Goal: Task Accomplishment & Management: Manage account settings

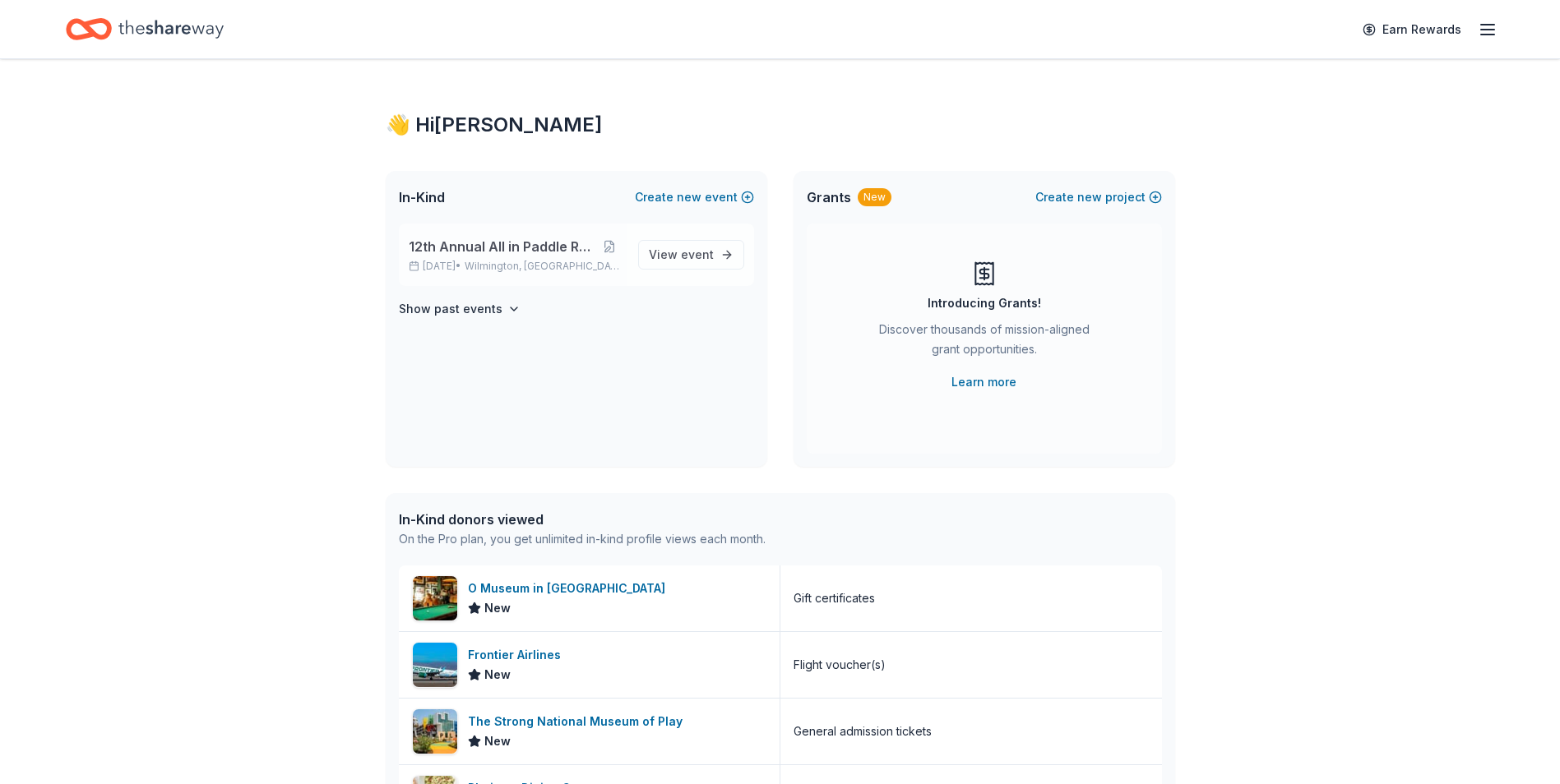
click at [503, 249] on span "12th Annual All in Paddle Raffle" at bounding box center [501, 247] width 186 height 20
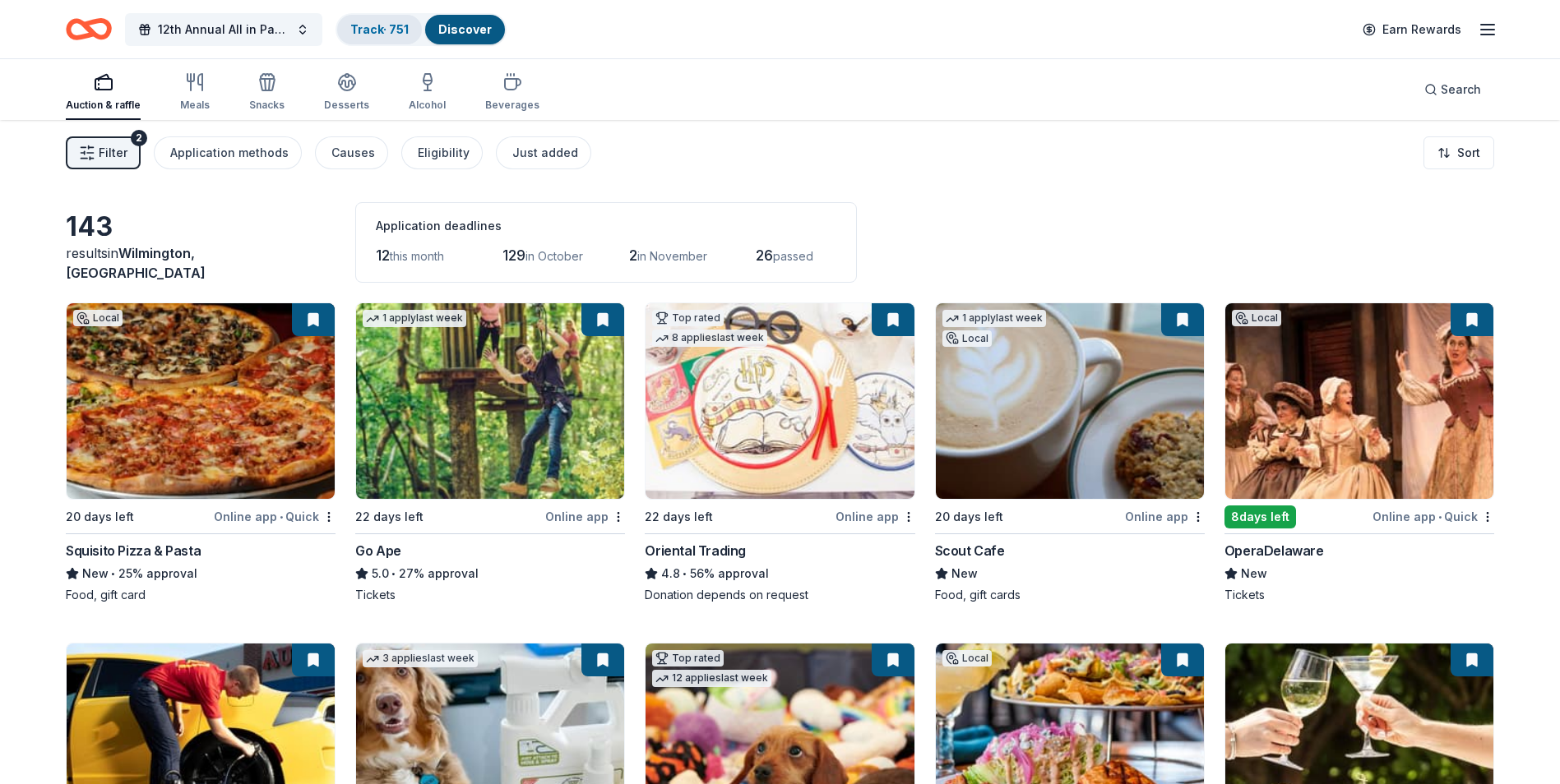
click at [389, 28] on link "Track · 751" at bounding box center [380, 29] width 59 height 14
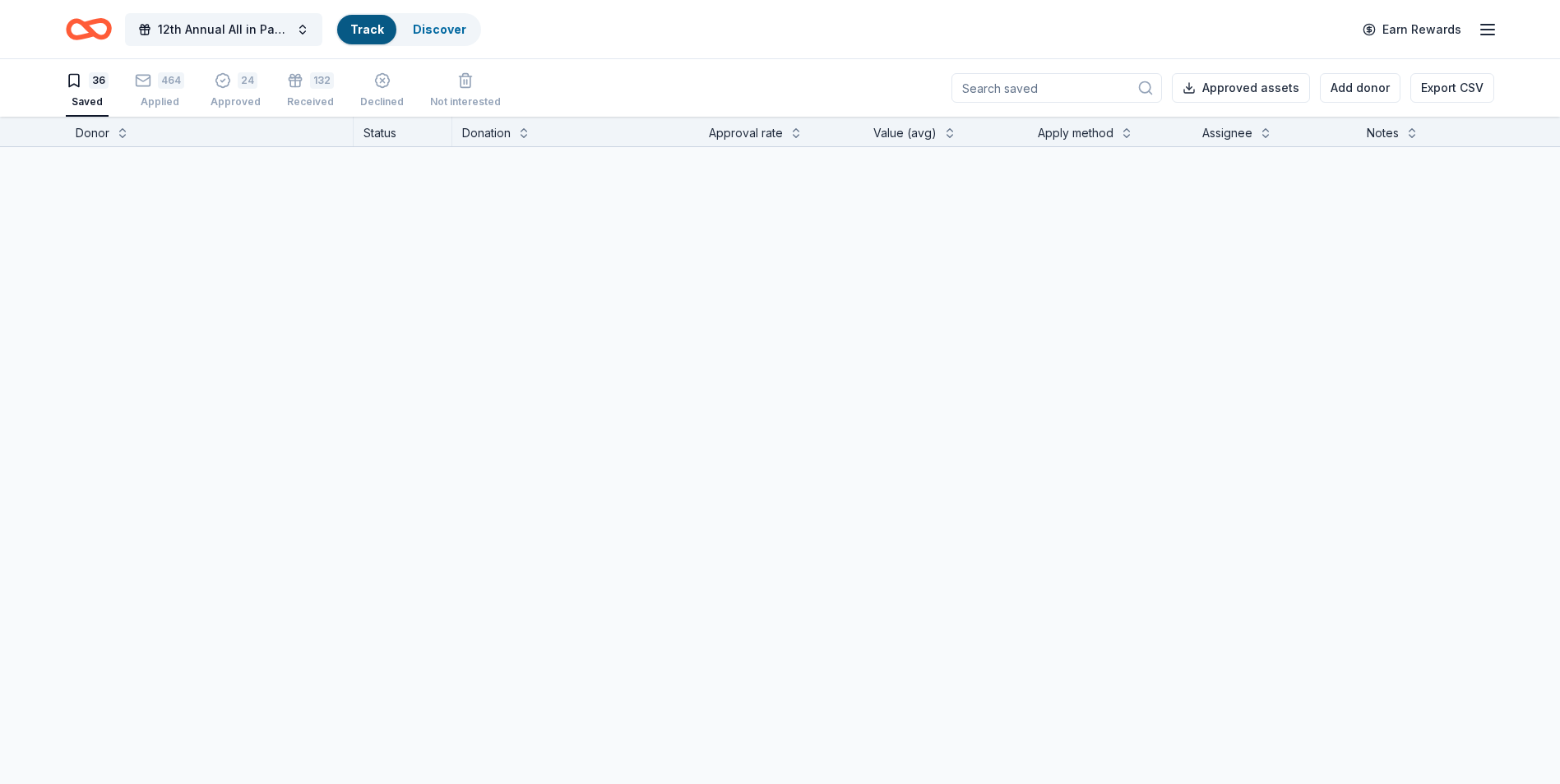
scroll to position [1, 0]
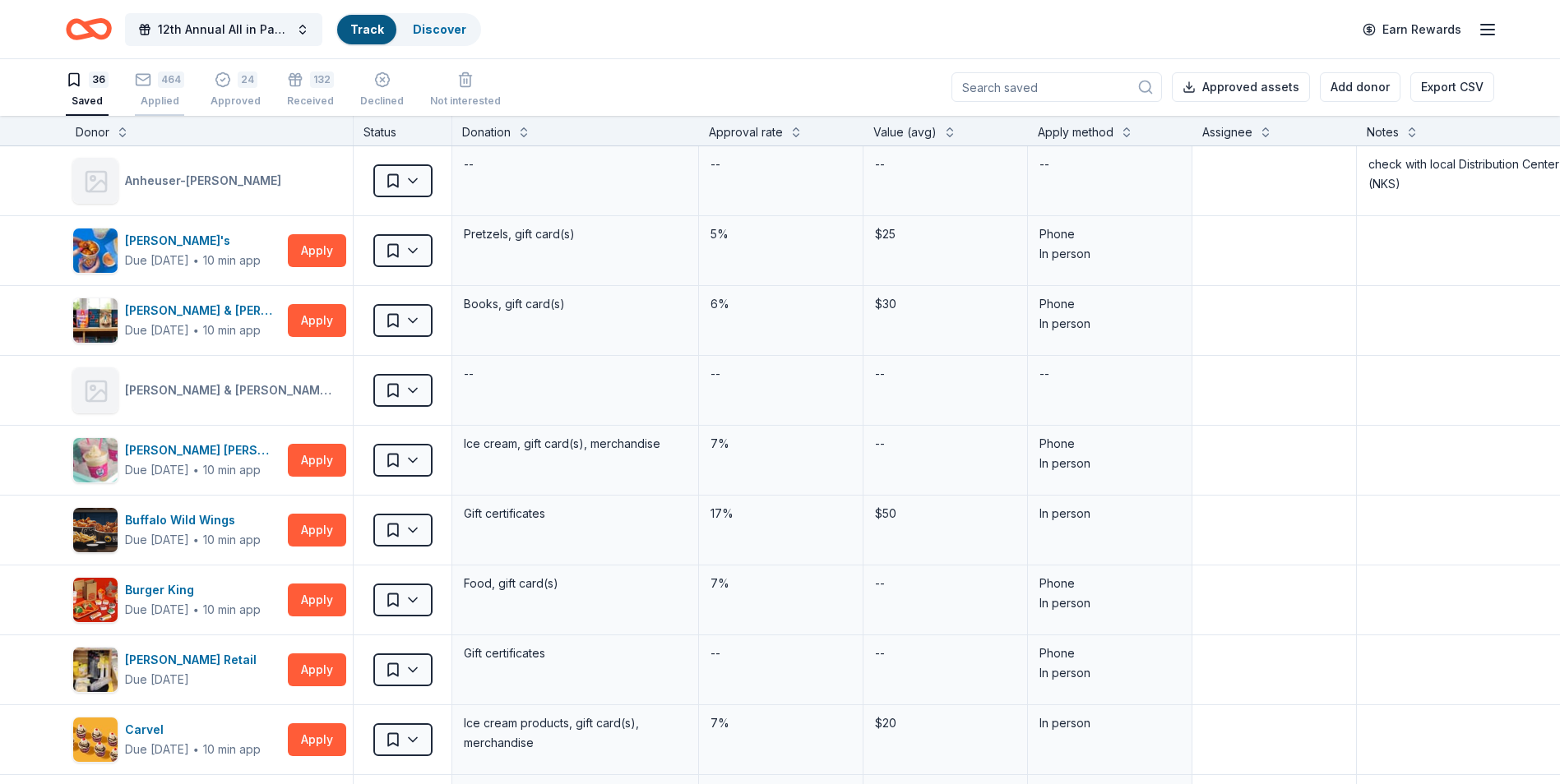
click at [166, 96] on div "Applied" at bounding box center [158, 101] width 49 height 13
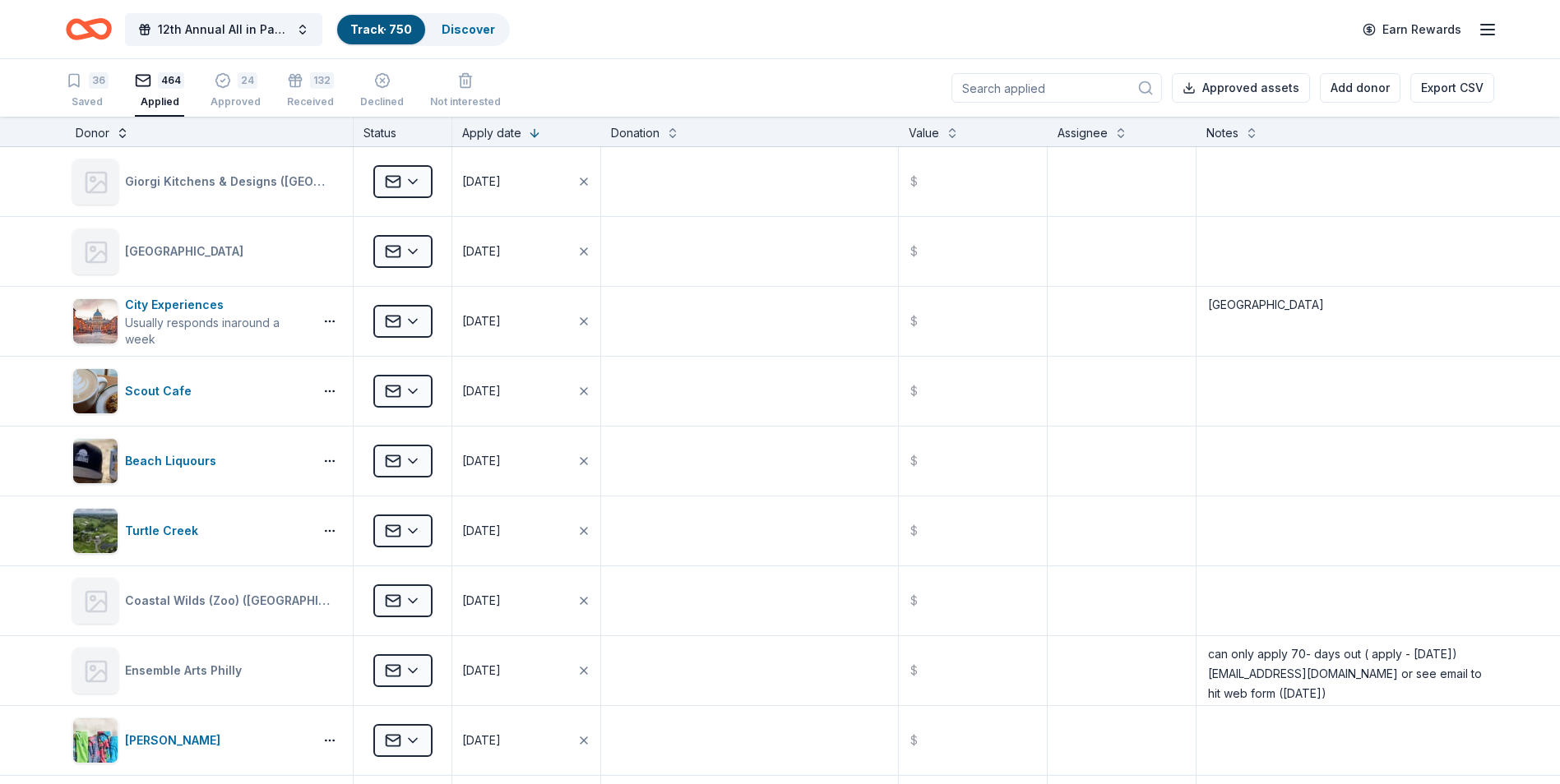
click at [123, 134] on button at bounding box center [122, 132] width 13 height 16
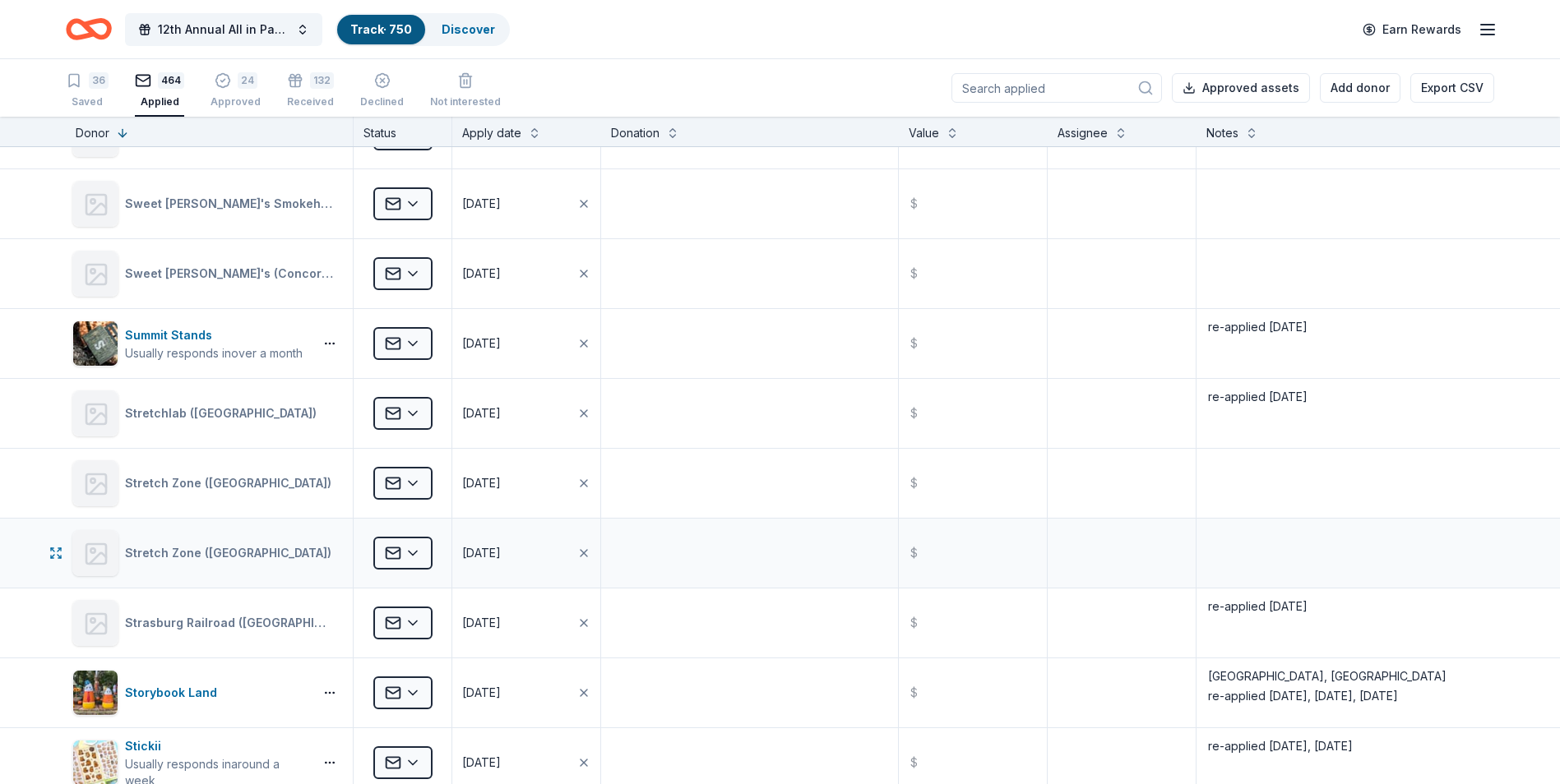
scroll to position [5589, 0]
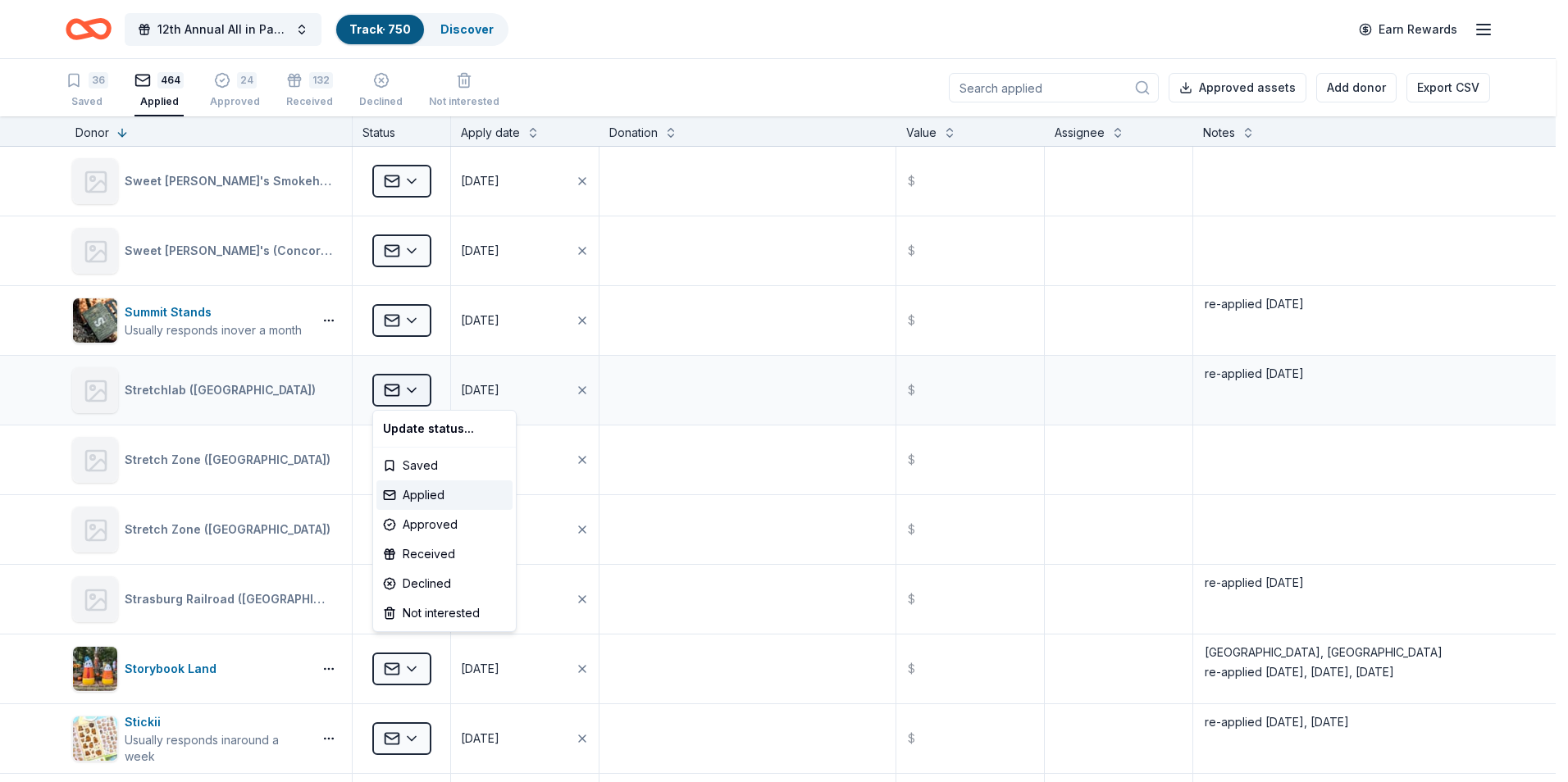
click at [416, 391] on html "12th Annual All in Paddle Raffle Track · 750 Discover Earn Rewards 36 Saved 464…" at bounding box center [784, 391] width 1568 height 782
click at [418, 524] on div "Approved" at bounding box center [444, 525] width 136 height 29
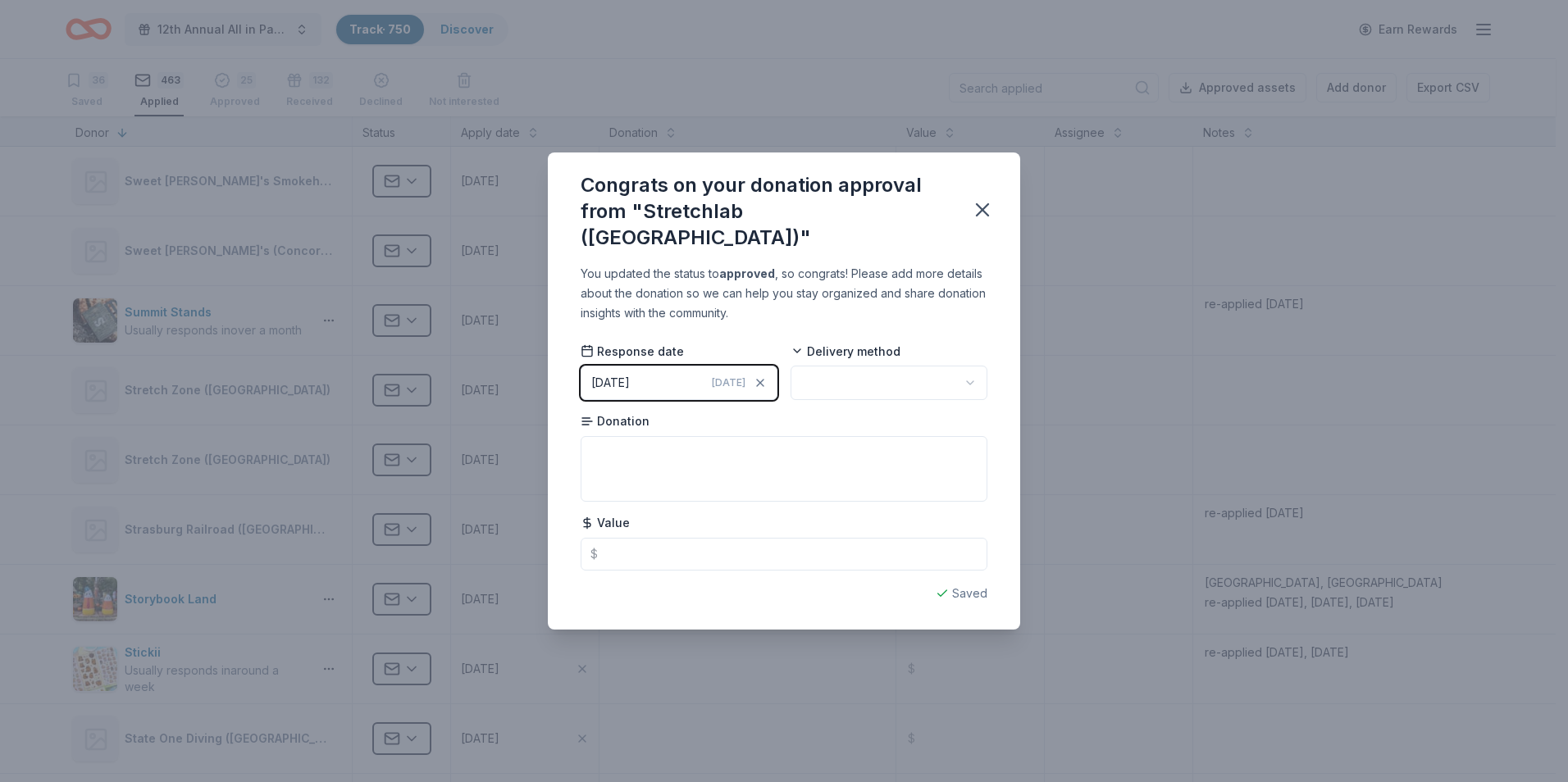
click at [973, 370] on html "12th Annual All in Paddle Raffle Track · 750 Discover Earn Rewards 36 Saved 463…" at bounding box center [784, 391] width 1568 height 782
click at [632, 441] on textarea at bounding box center [784, 469] width 407 height 66
type textarea "(2) 50 mins sessions @ $105.00 each session"
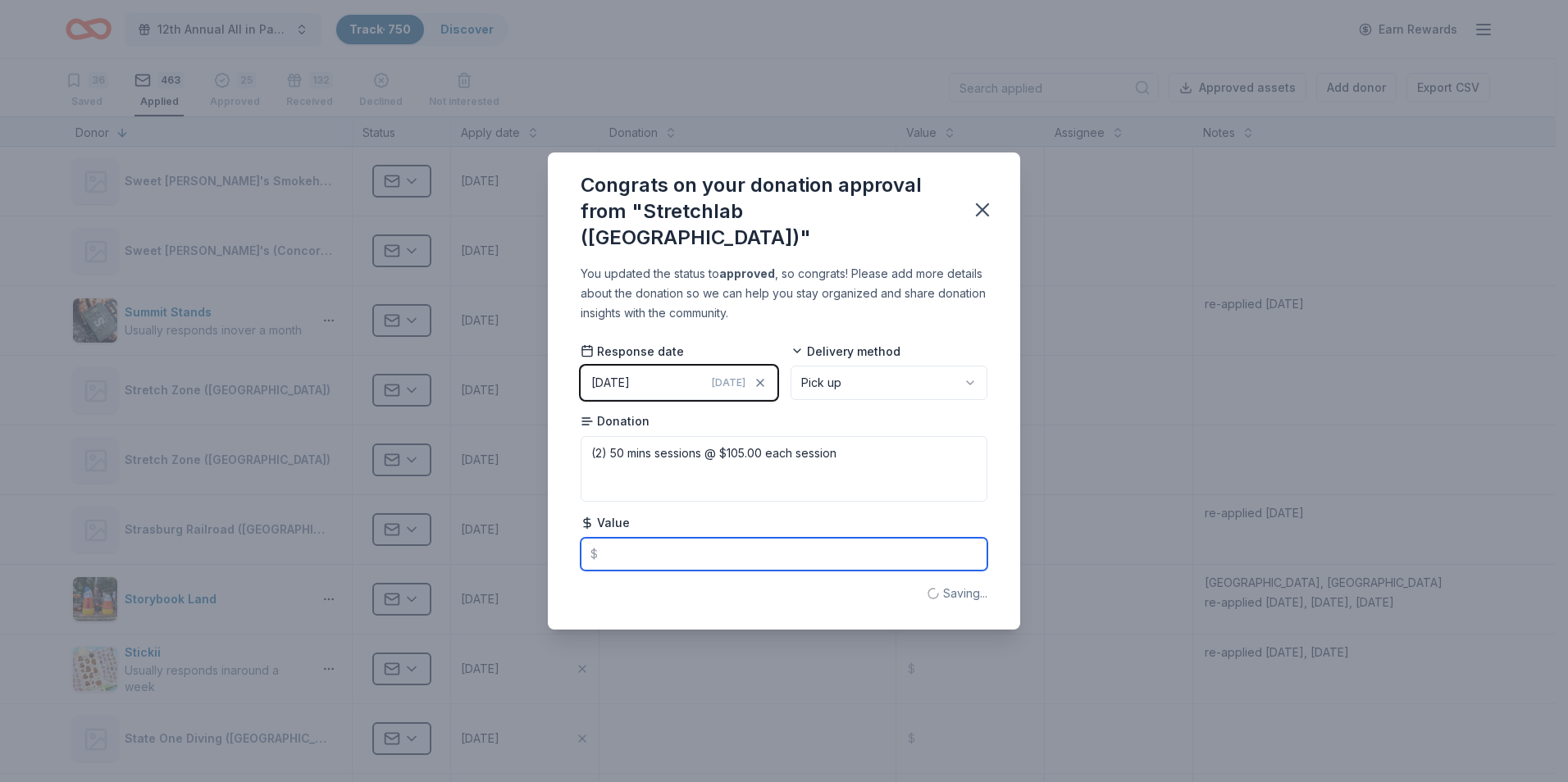
click at [619, 543] on input "text" at bounding box center [784, 554] width 407 height 33
type input "210.00"
click at [984, 207] on icon "button" at bounding box center [983, 210] width 23 height 23
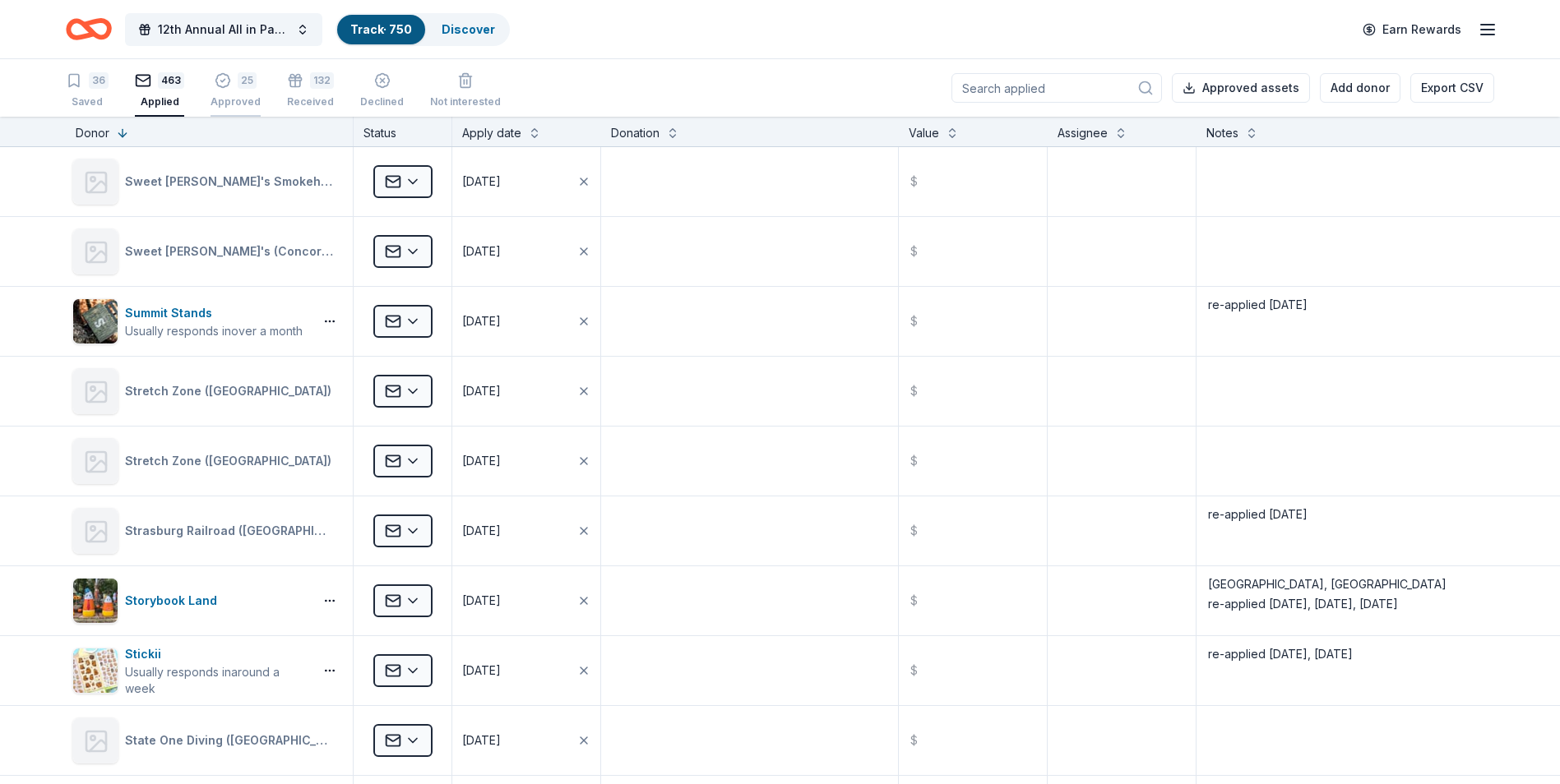
click at [236, 93] on div "25 Approved" at bounding box center [235, 81] width 50 height 36
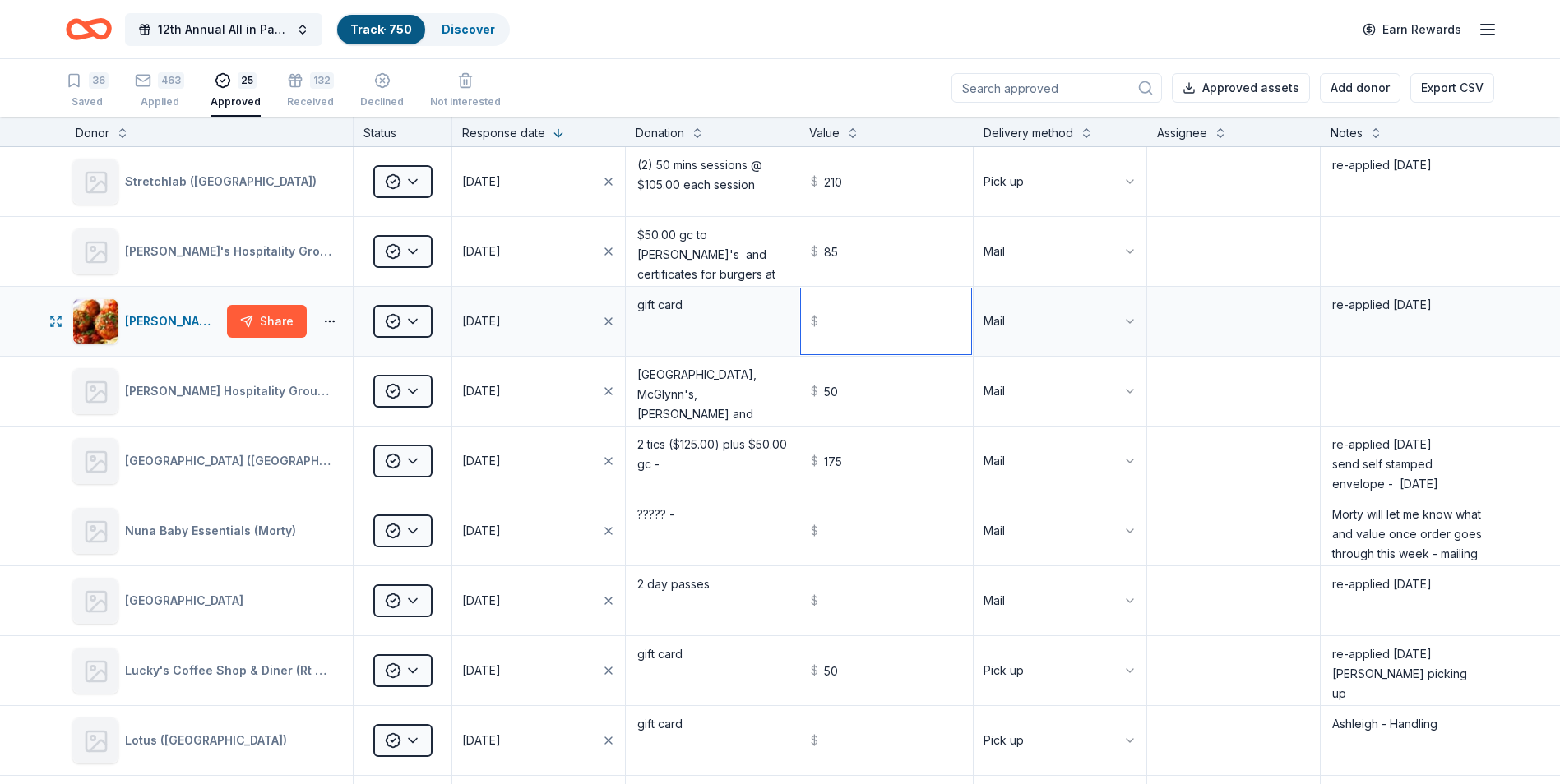
click at [835, 315] on input "text" at bounding box center [886, 321] width 169 height 66
type input "100.00"
click at [1172, 245] on textarea at bounding box center [1233, 252] width 169 height 66
click at [158, 77] on div "463" at bounding box center [171, 80] width 27 height 16
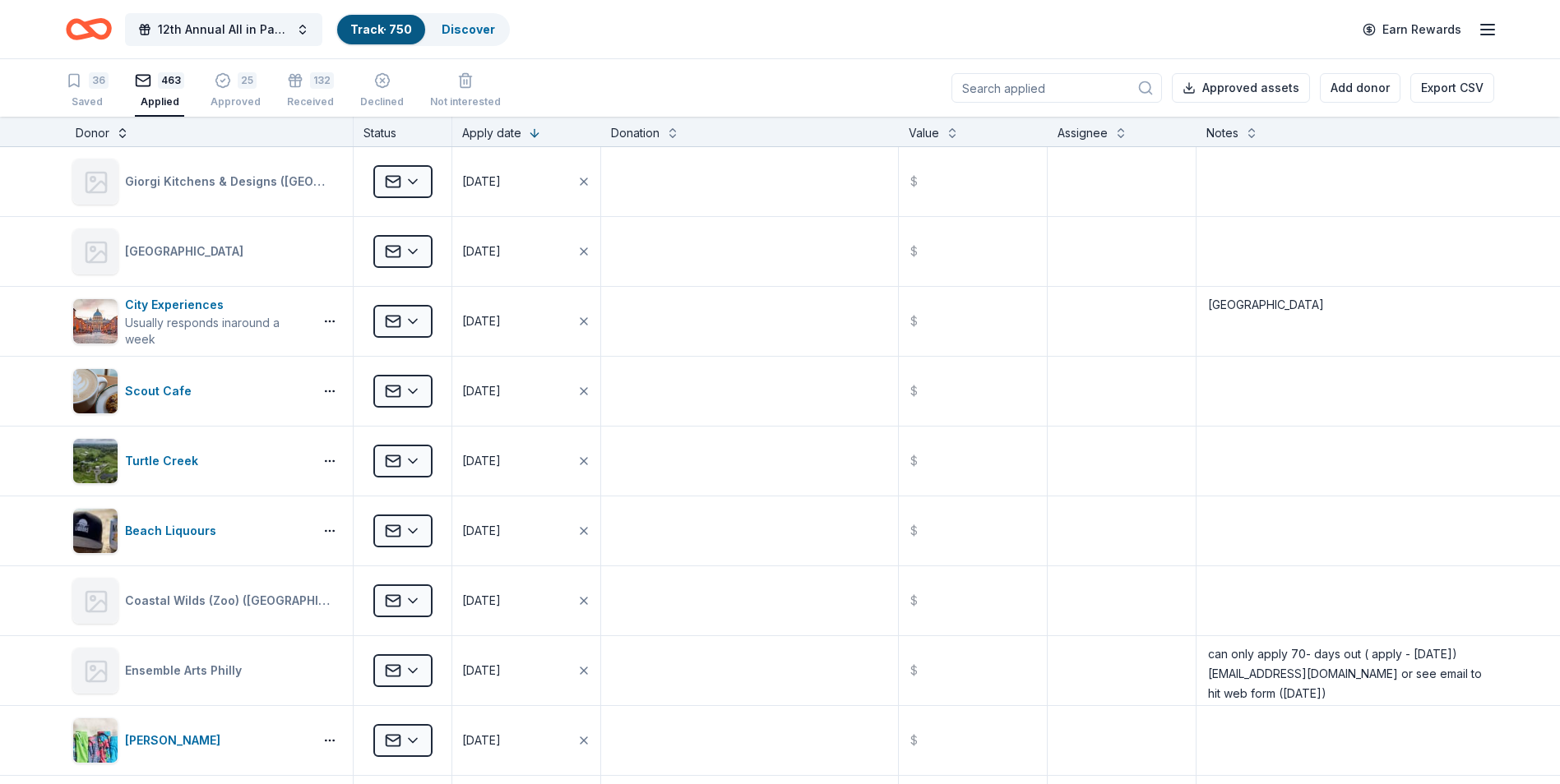
click at [121, 134] on button at bounding box center [122, 132] width 13 height 16
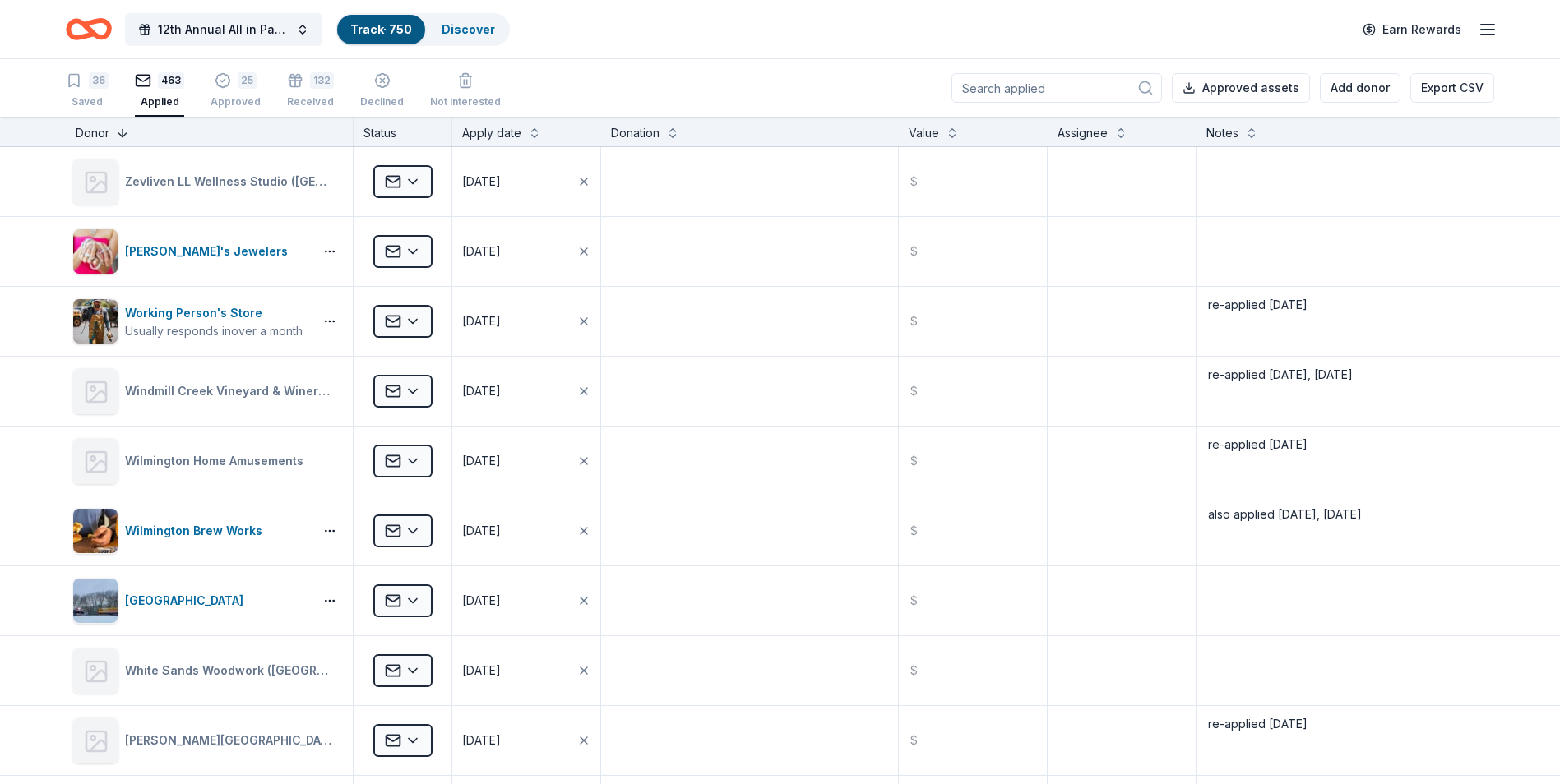
click at [123, 134] on button at bounding box center [122, 132] width 13 height 16
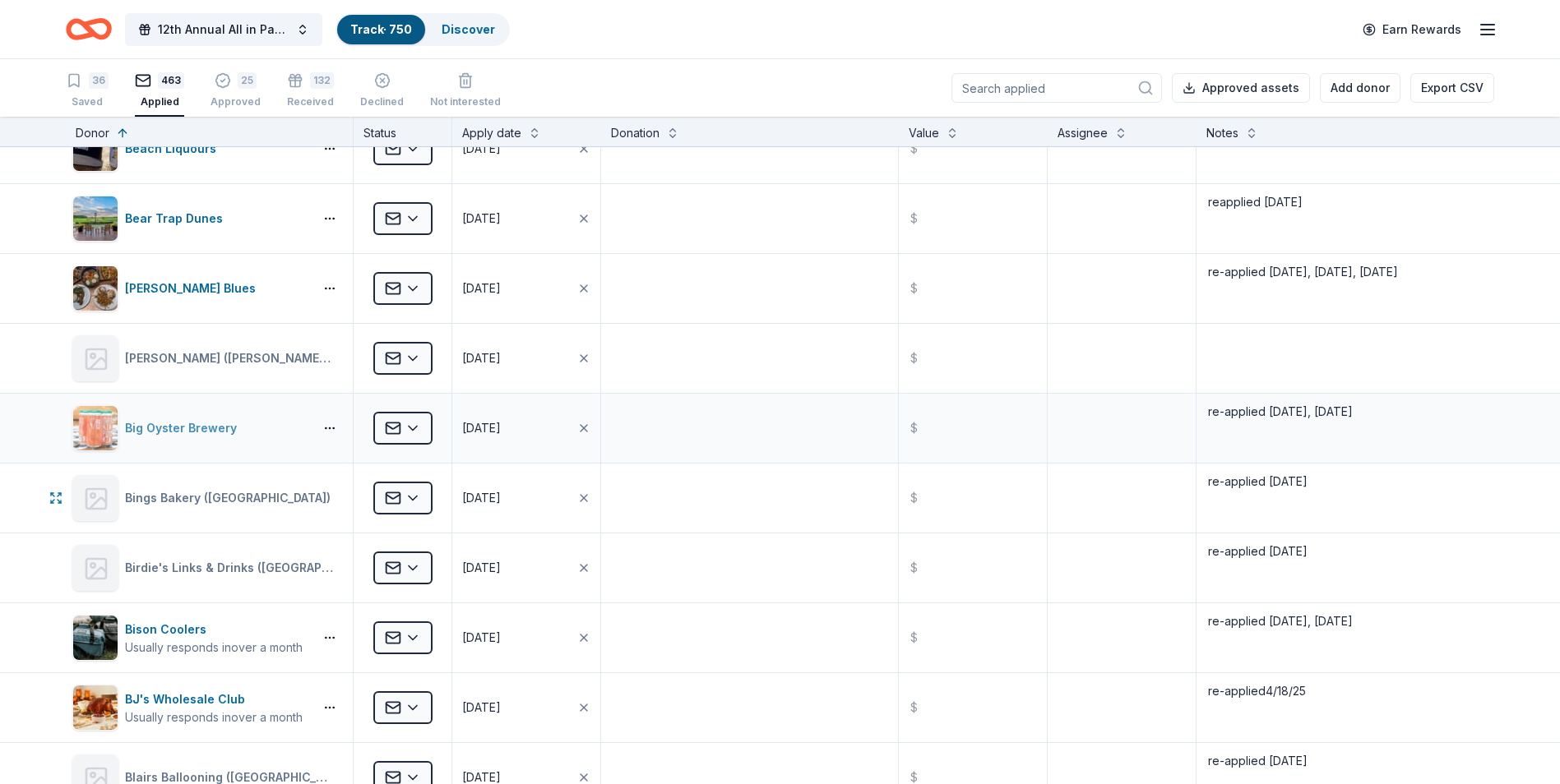
scroll to position [2384, 0]
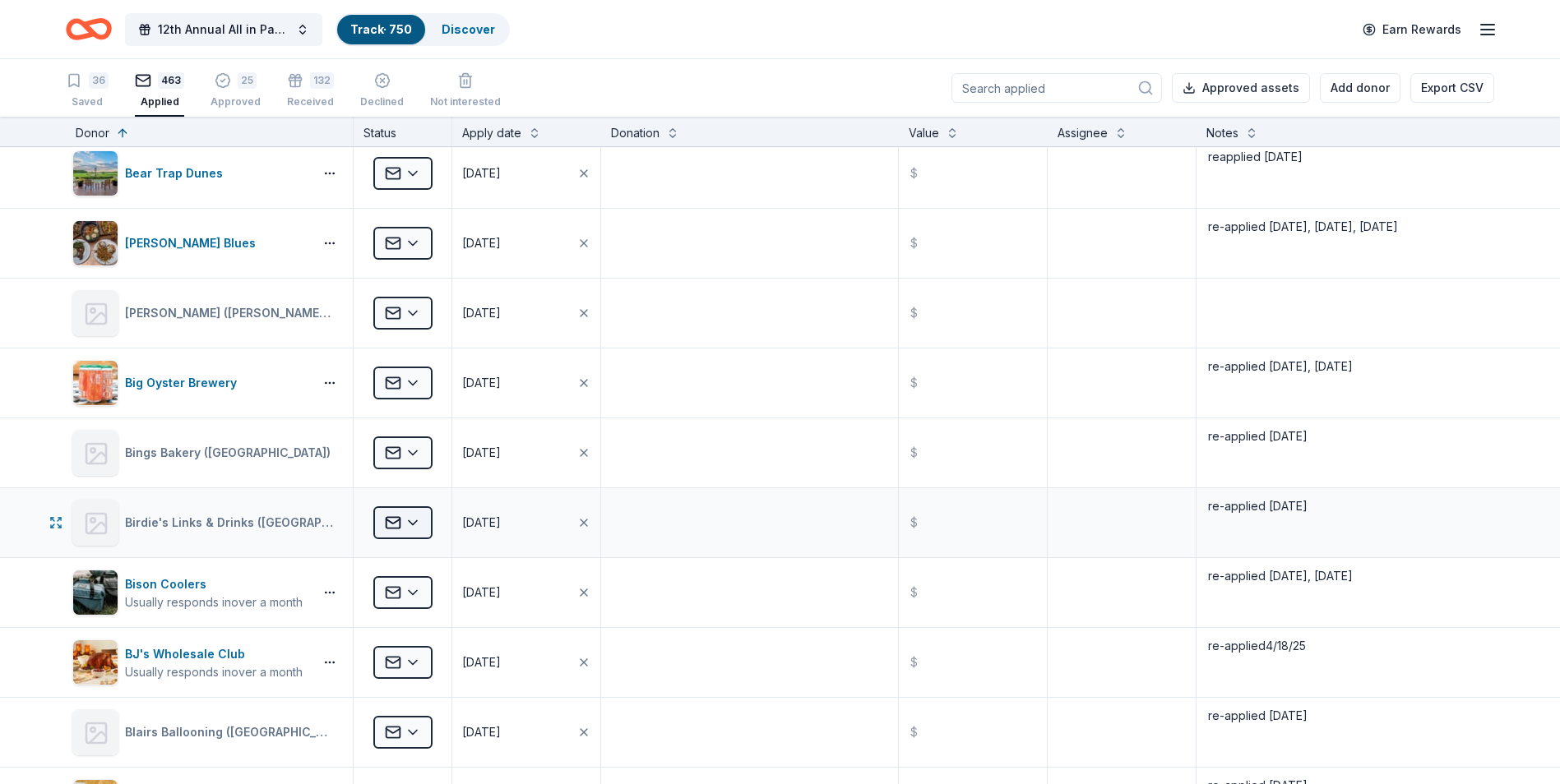
click at [415, 523] on html "12th Annual All in Paddle Raffle Track · 750 Discover Earn Rewards 36 Saved 463…" at bounding box center [780, 392] width 1560 height 784
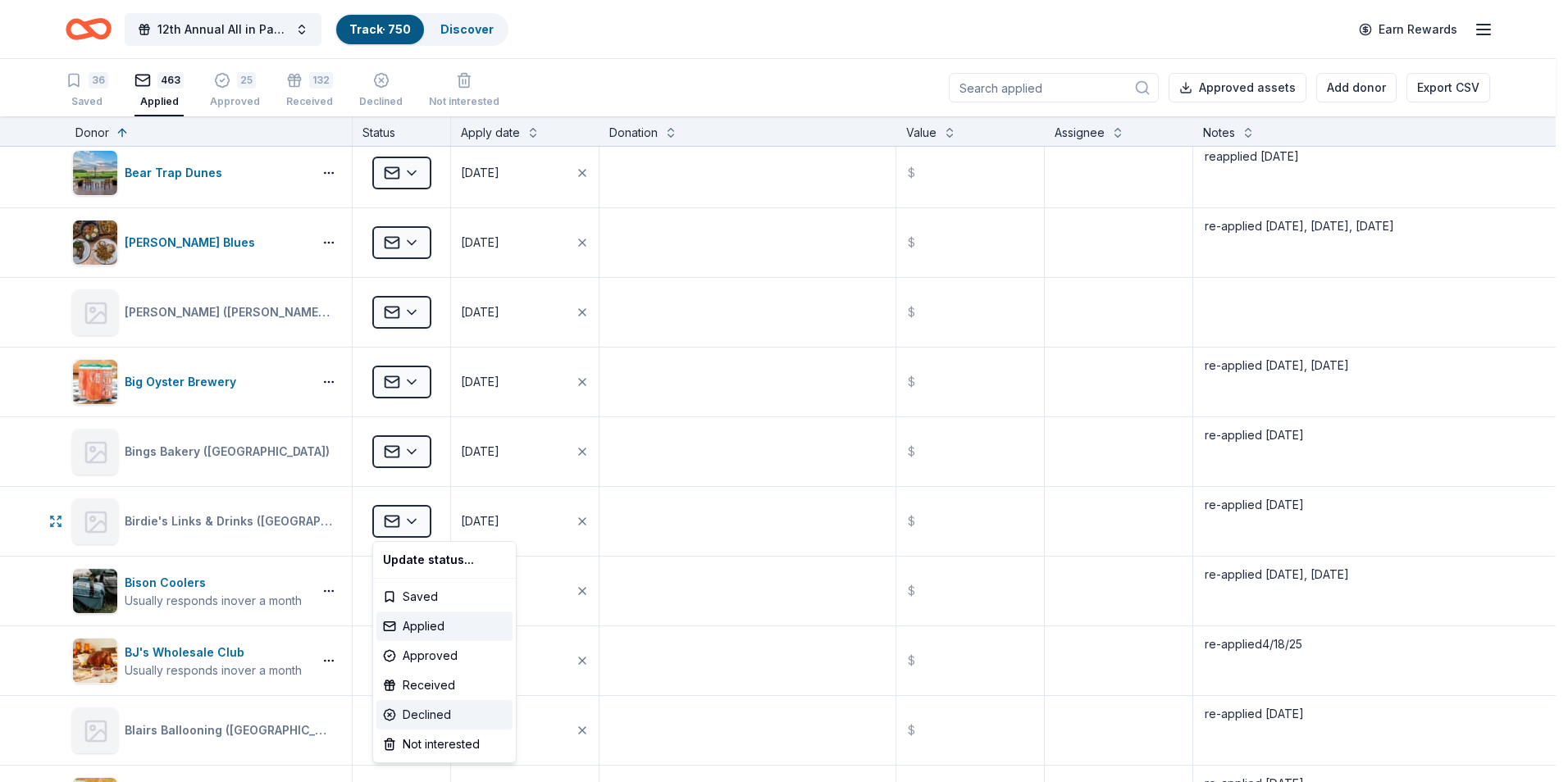
click at [434, 717] on div "Declined" at bounding box center [444, 715] width 136 height 29
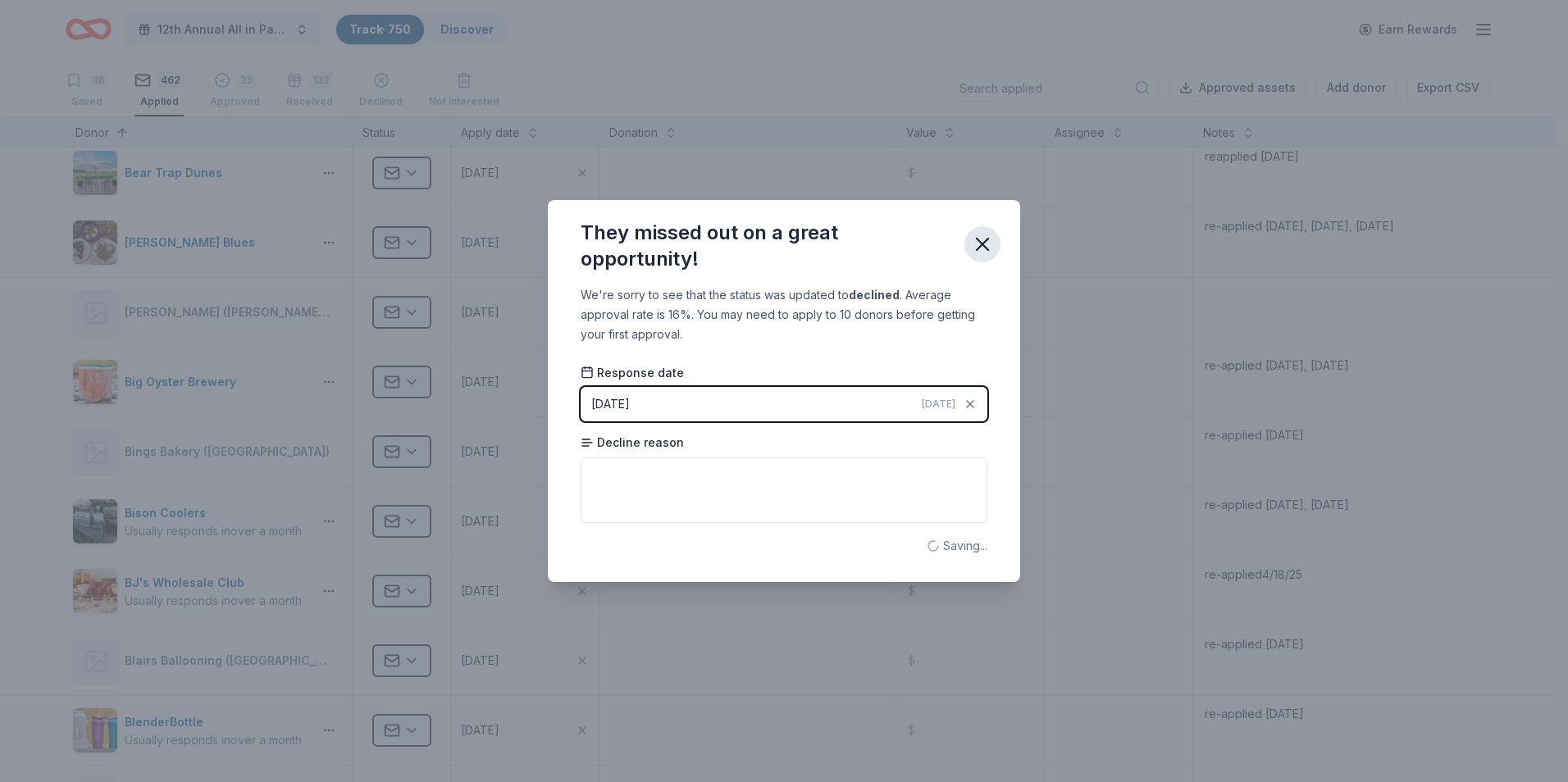
click at [986, 250] on icon "button" at bounding box center [983, 244] width 23 height 23
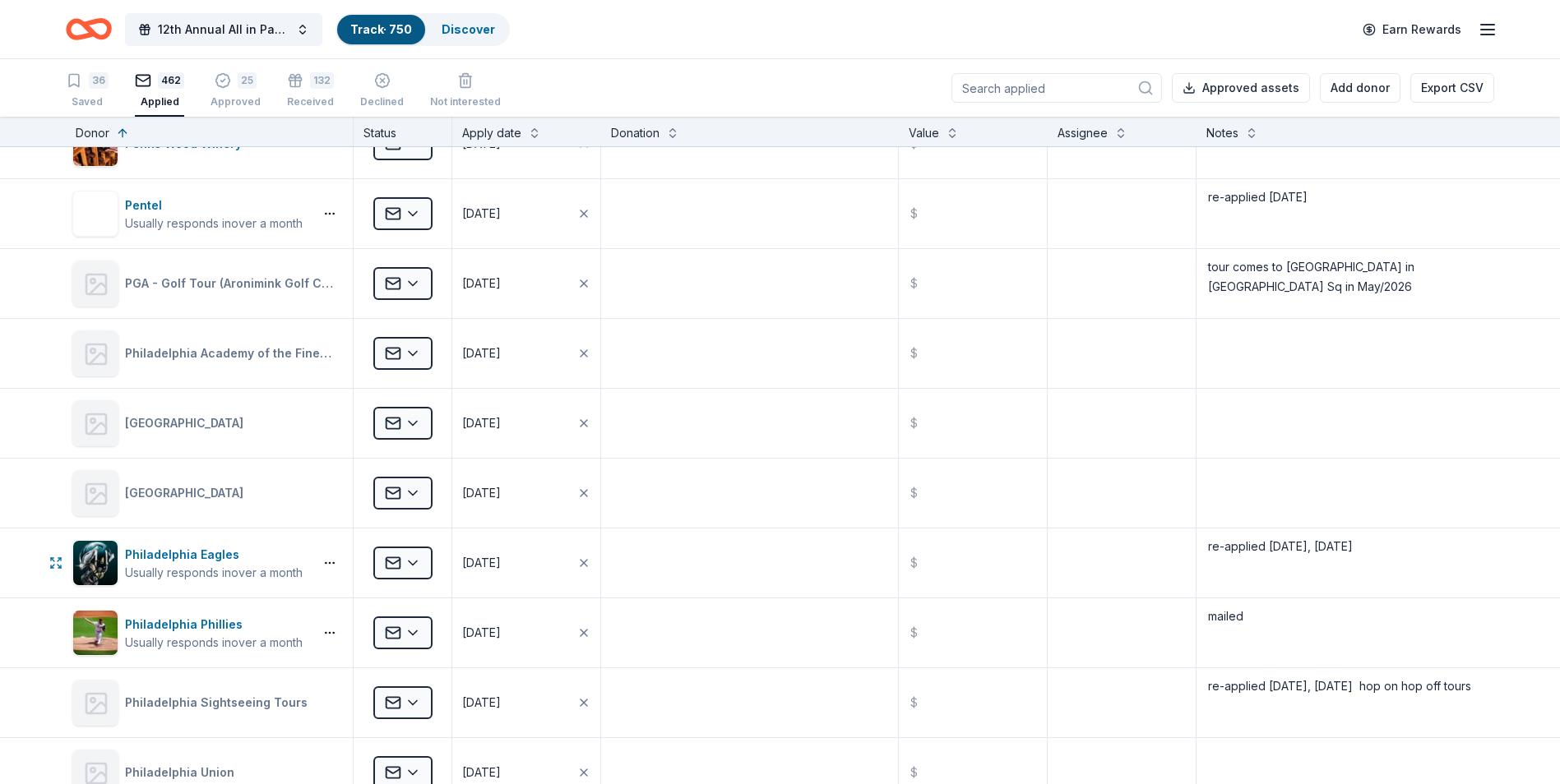
scroll to position [20469, 0]
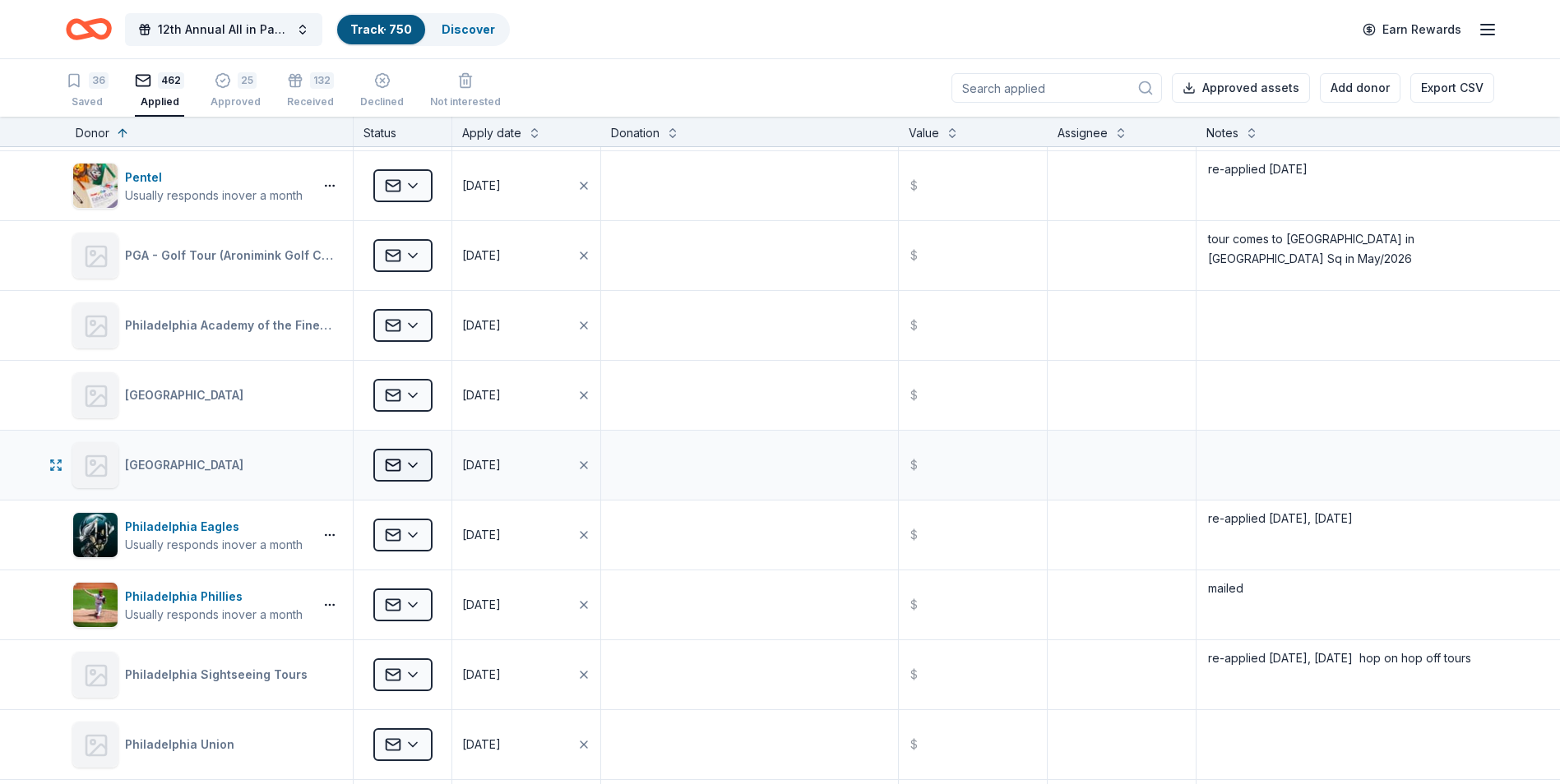
click at [409, 472] on html "12th Annual All in Paddle Raffle Track · 750 Discover Earn Rewards 36 Saved 462…" at bounding box center [780, 392] width 1560 height 784
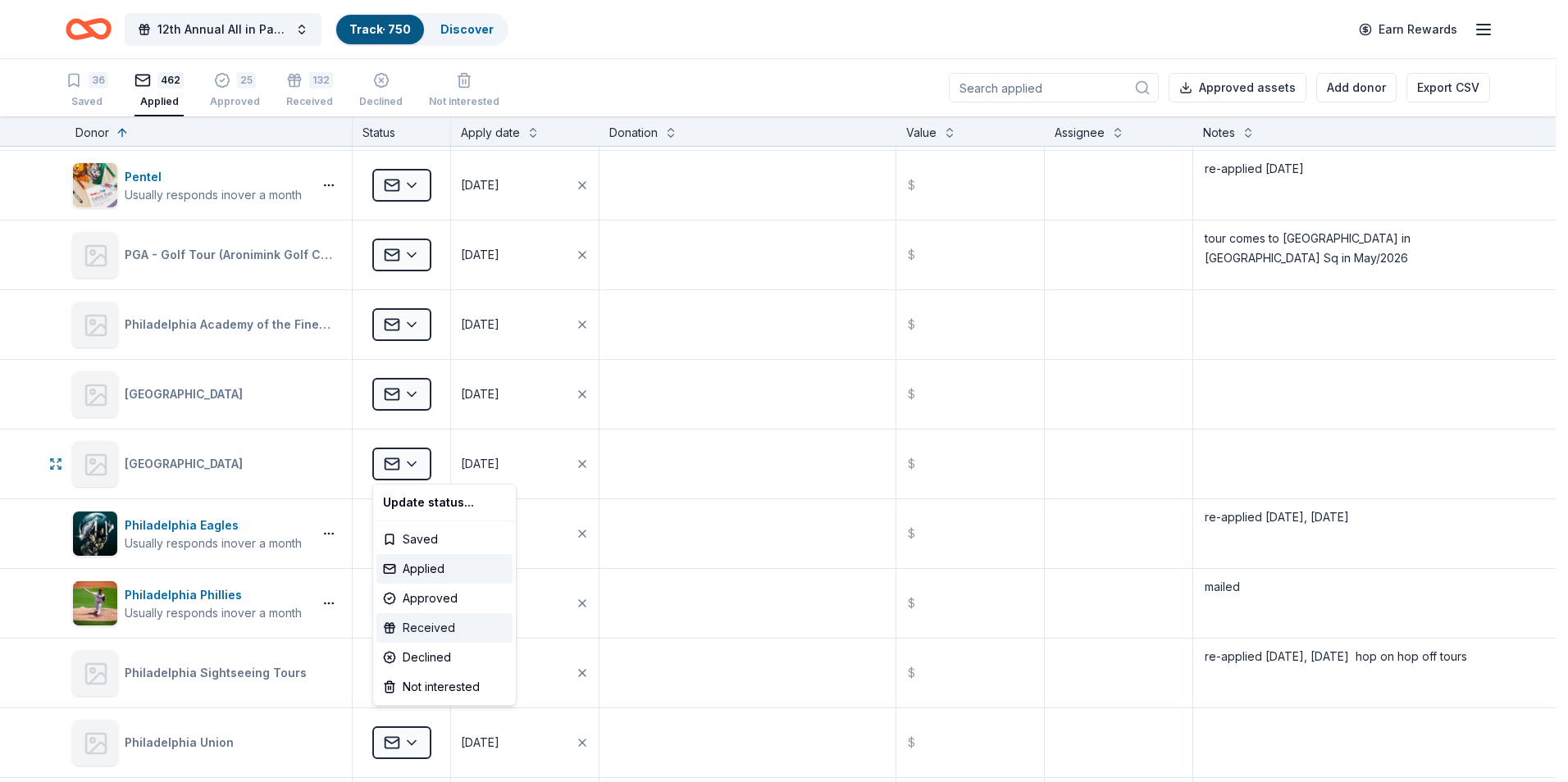
drag, startPoint x: 422, startPoint y: 596, endPoint x: 422, endPoint y: 631, distance: 35.0
click at [422, 631] on div "Update status... Saved Applied Approved Received Declined Not interested" at bounding box center [444, 595] width 145 height 222
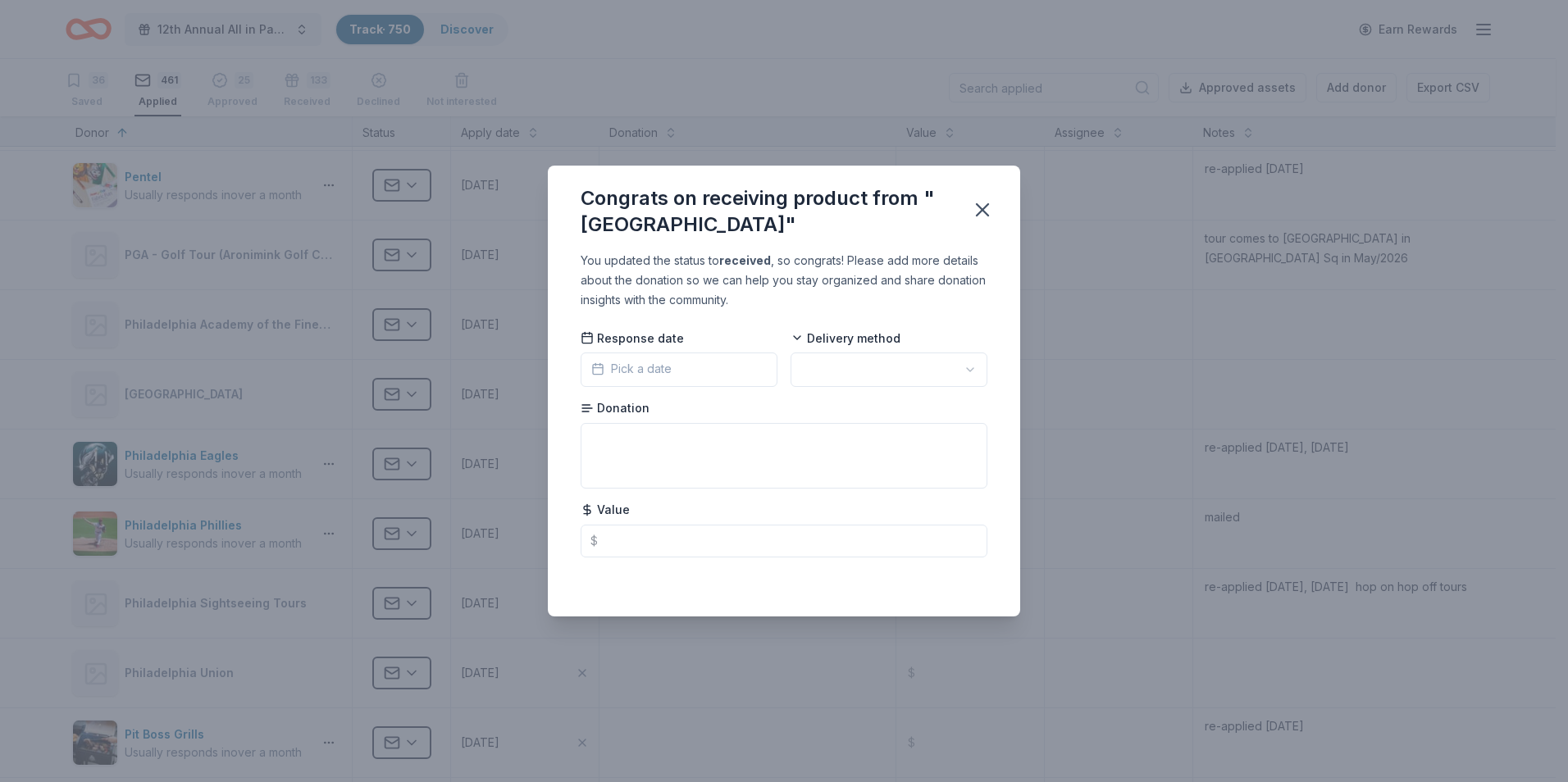
click at [716, 372] on button "Pick a date" at bounding box center [679, 369] width 197 height 35
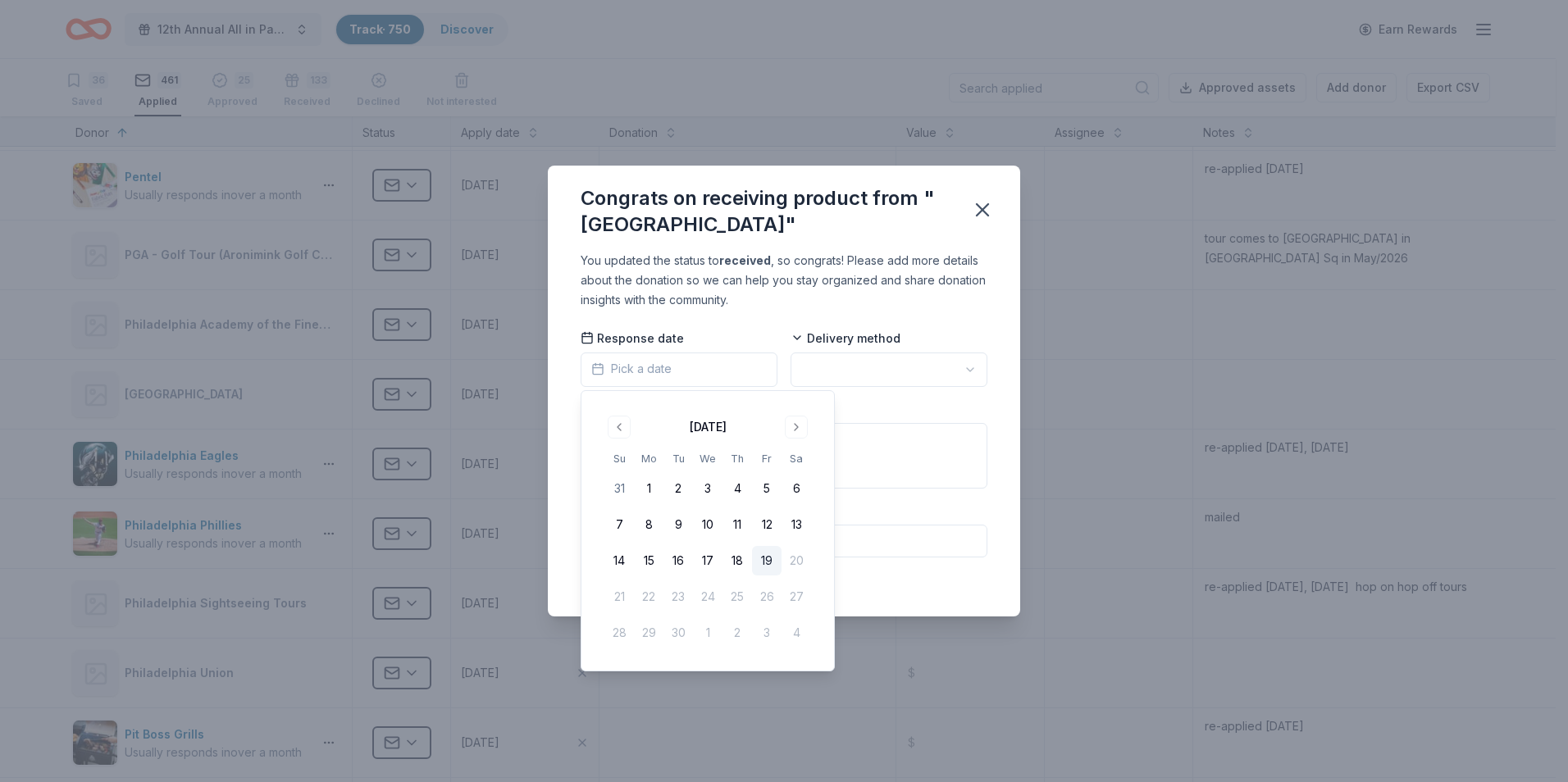
click at [762, 561] on button "19" at bounding box center [766, 560] width 29 height 29
click at [970, 366] on html "12th Annual All in Paddle Raffle Track · 750 Discover Earn Rewards 36 Saved 461…" at bounding box center [784, 391] width 1568 height 782
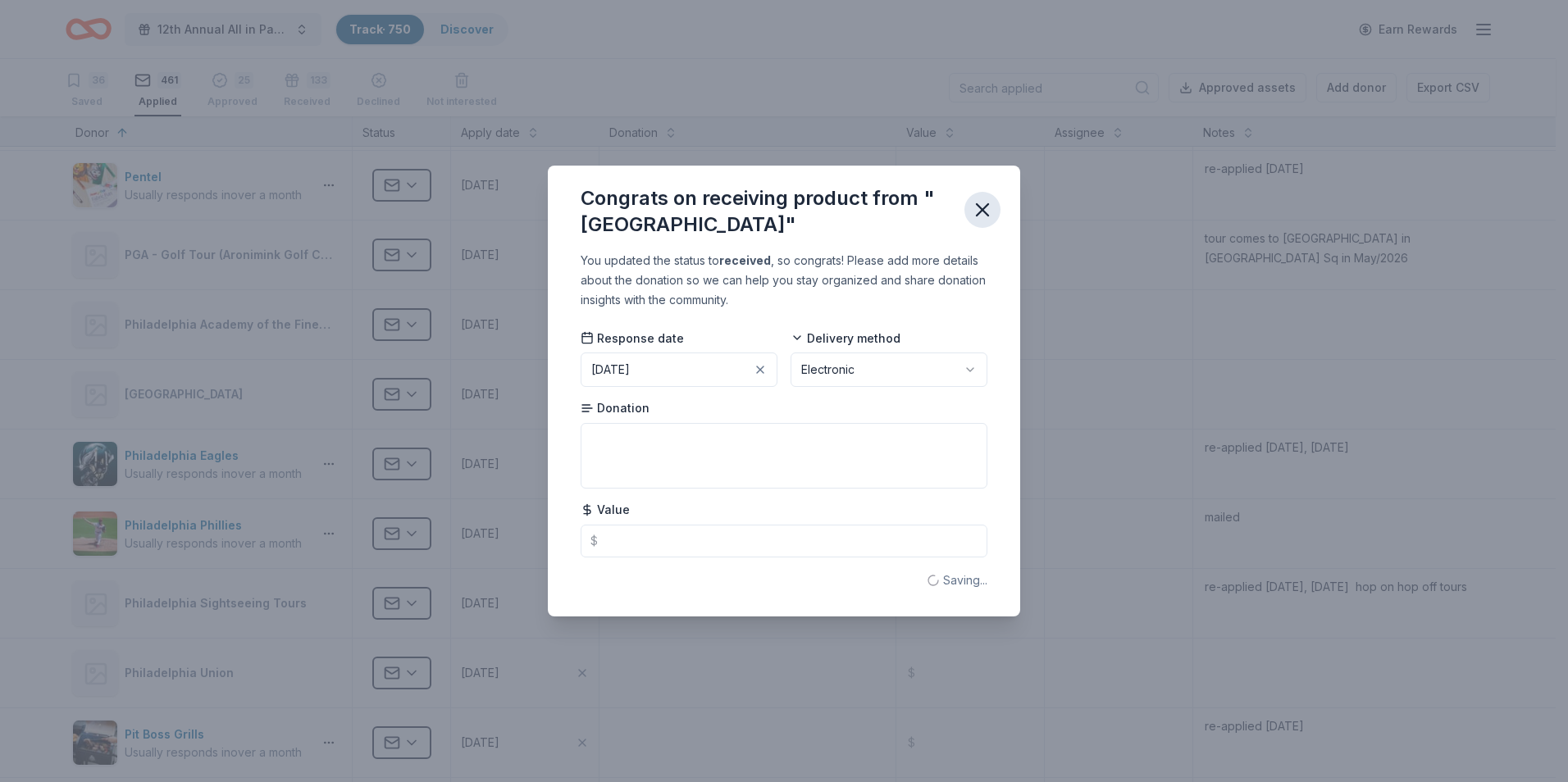
click at [981, 209] on icon "button" at bounding box center [982, 209] width 12 height 12
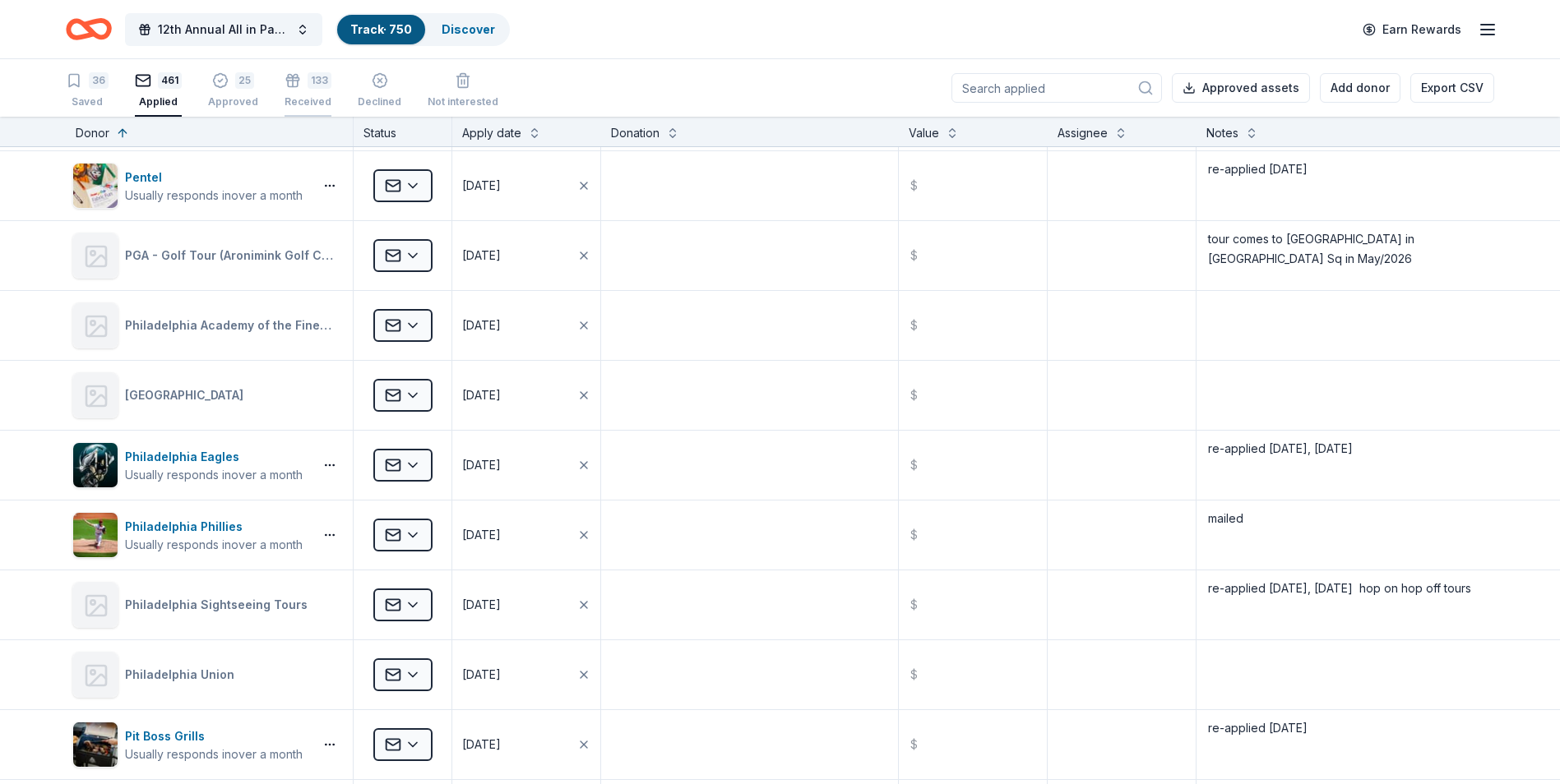
click at [302, 96] on div "Received" at bounding box center [308, 93] width 47 height 13
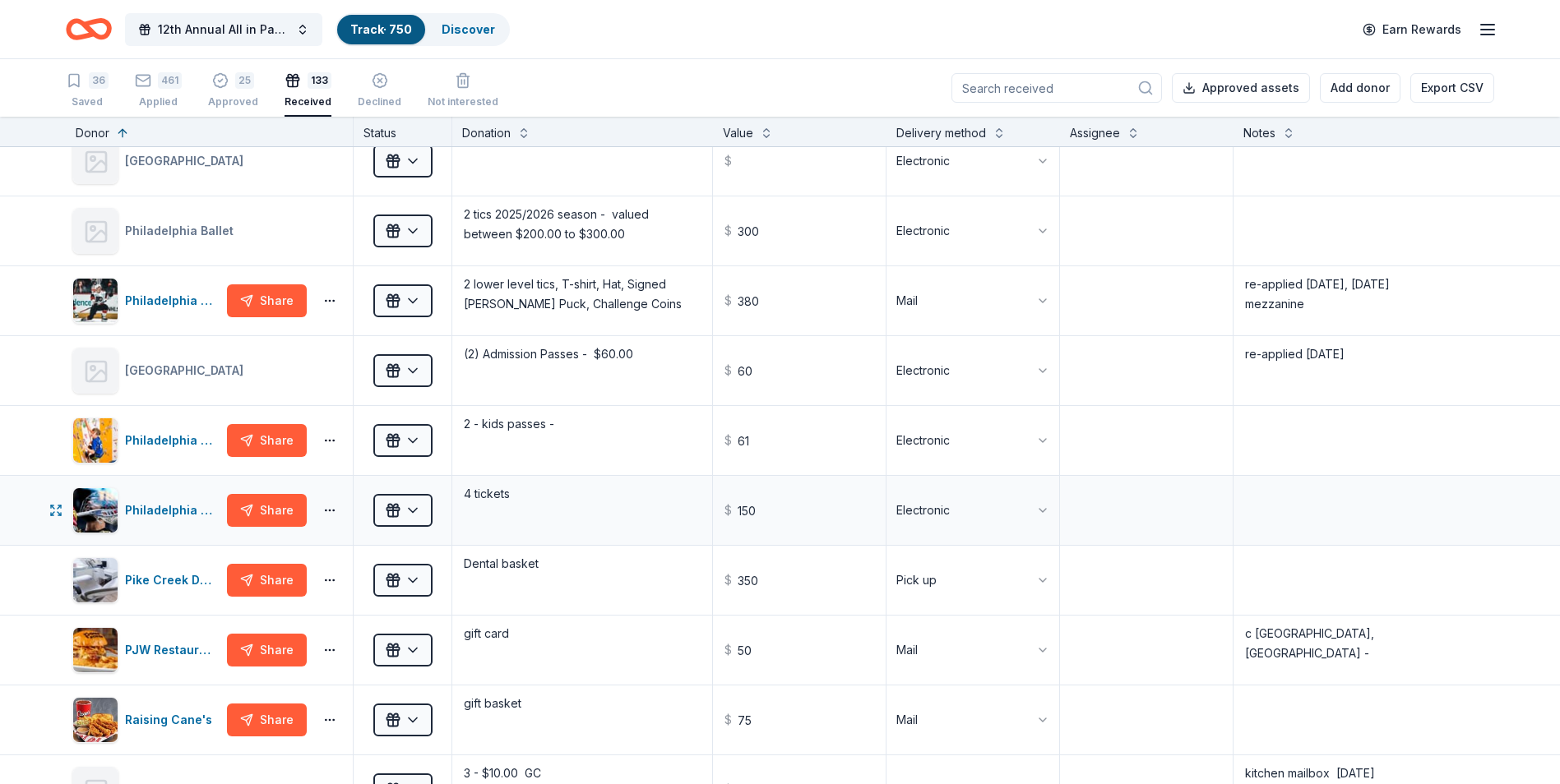
scroll to position [6087, 0]
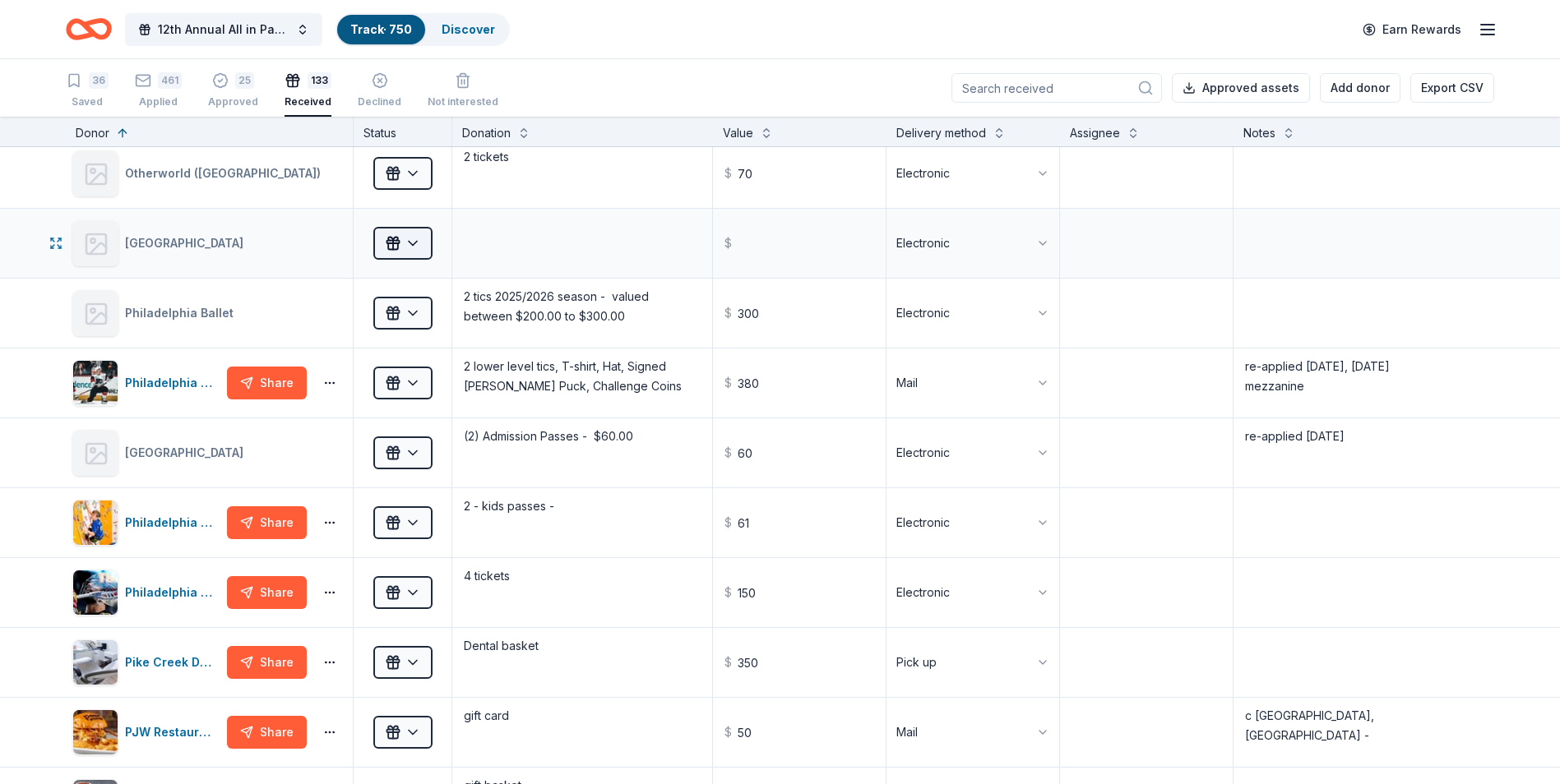
click at [416, 248] on html "12th Annual All in Paddle Raffle Track · 750 Discover Earn Rewards 36 Saved 461…" at bounding box center [780, 392] width 1560 height 784
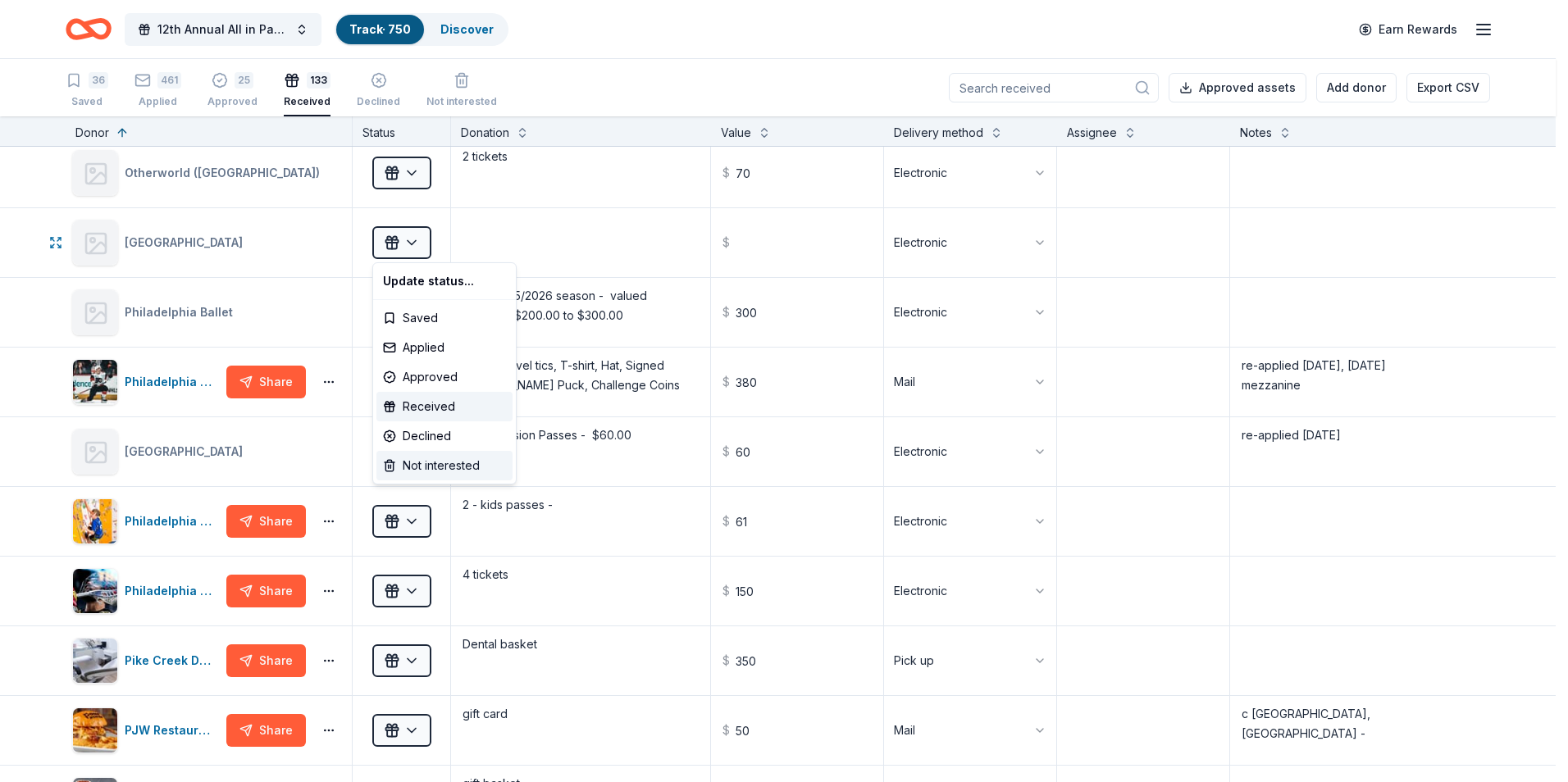
click at [439, 463] on div "Not interested" at bounding box center [444, 465] width 136 height 29
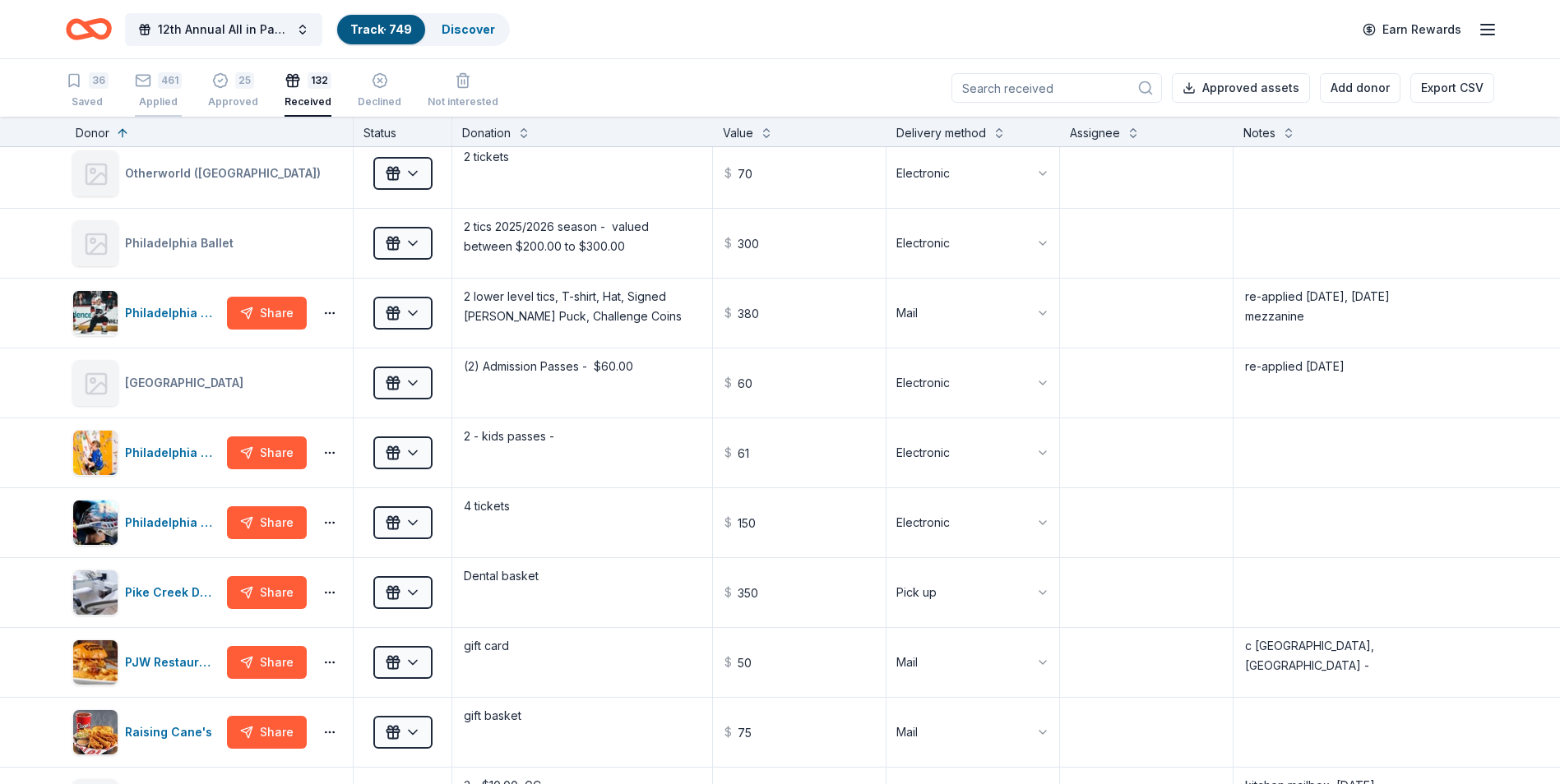
click at [159, 95] on div "Applied" at bounding box center [158, 101] width 47 height 13
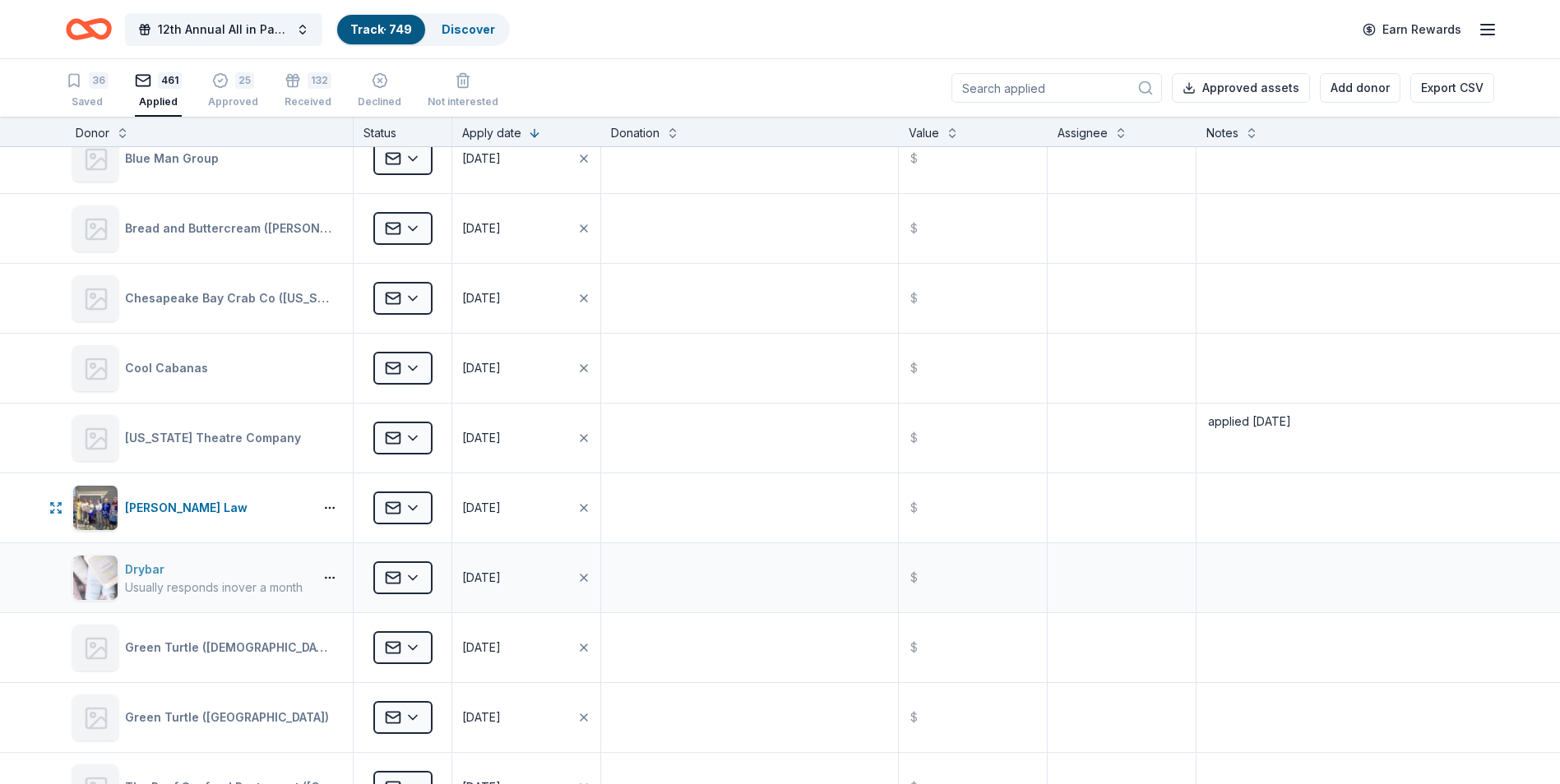
scroll to position [6581, 0]
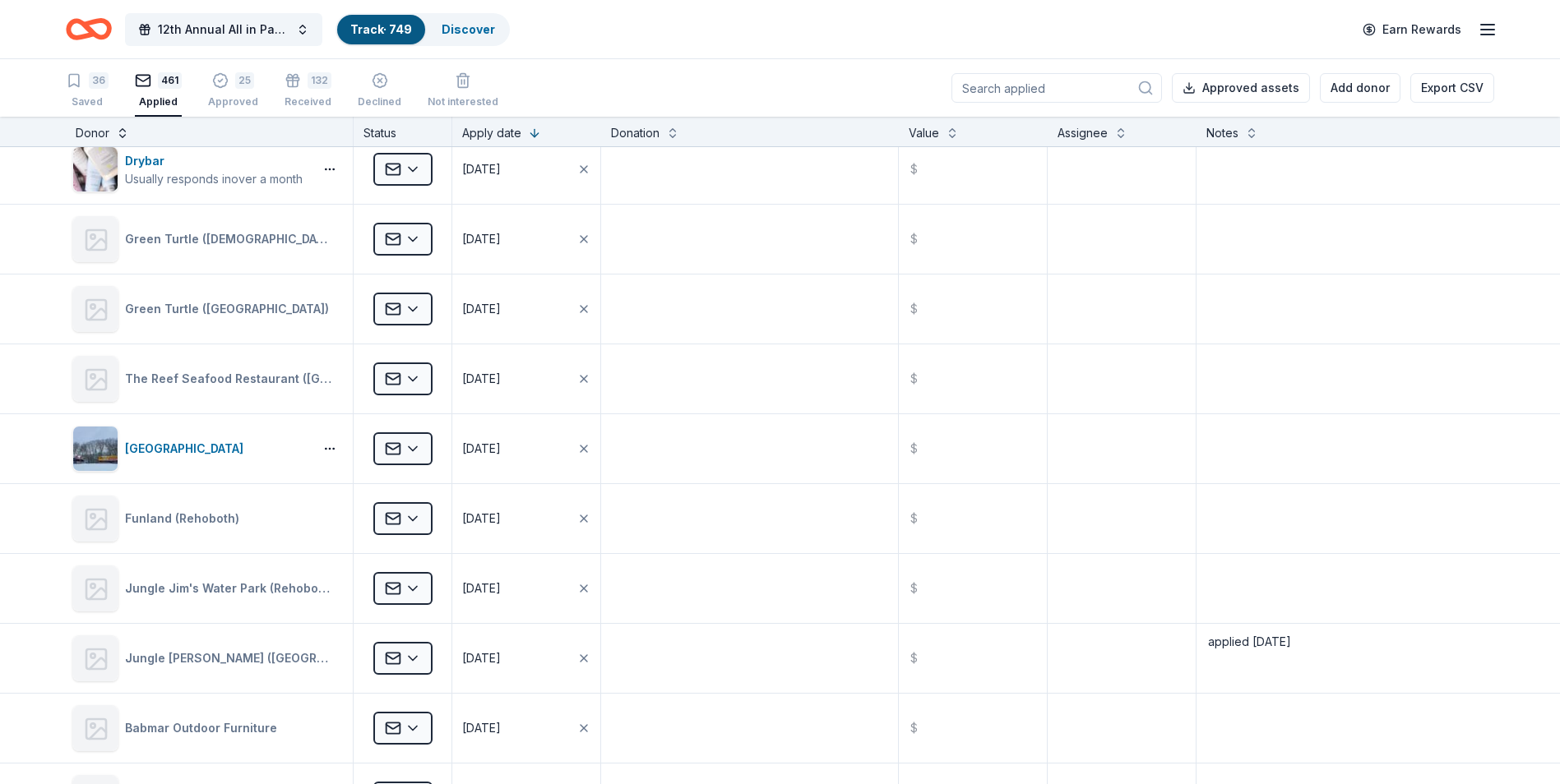
click at [118, 134] on button at bounding box center [122, 132] width 13 height 16
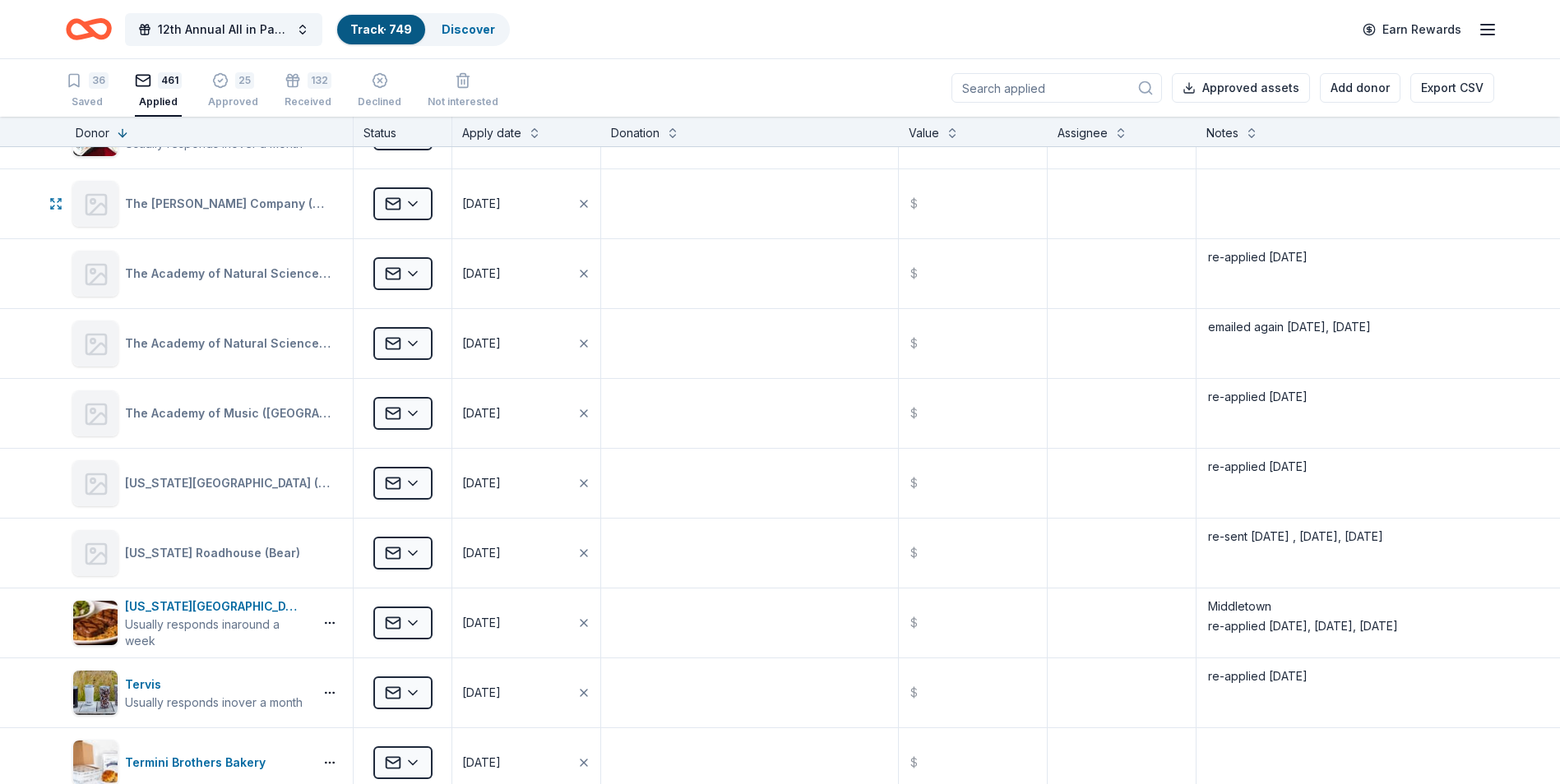
scroll to position [4685, 0]
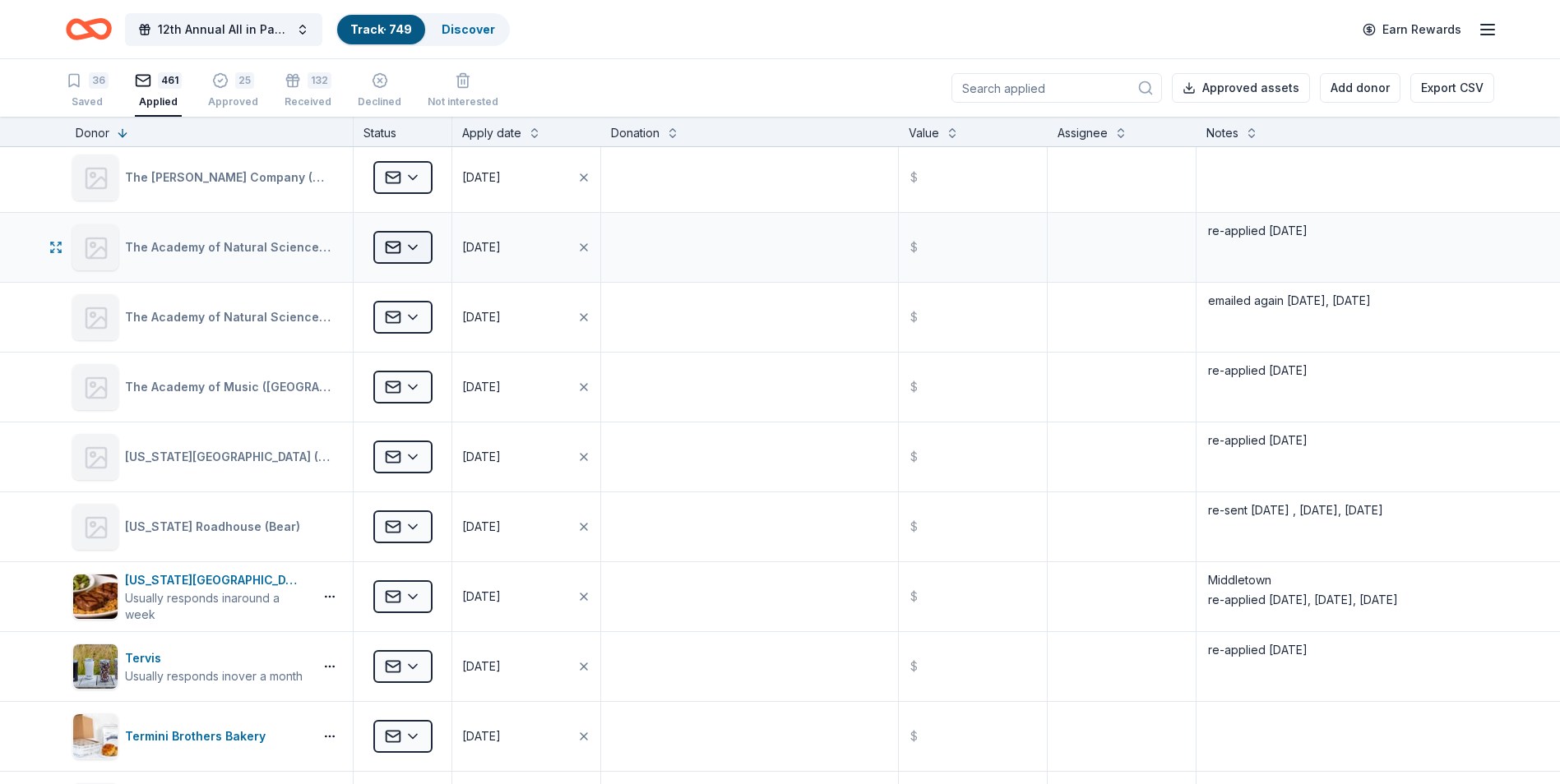
click at [411, 246] on html "12th Annual All in Paddle Raffle Track · 749 Discover Earn Rewards 36 Saved 461…" at bounding box center [780, 392] width 1560 height 784
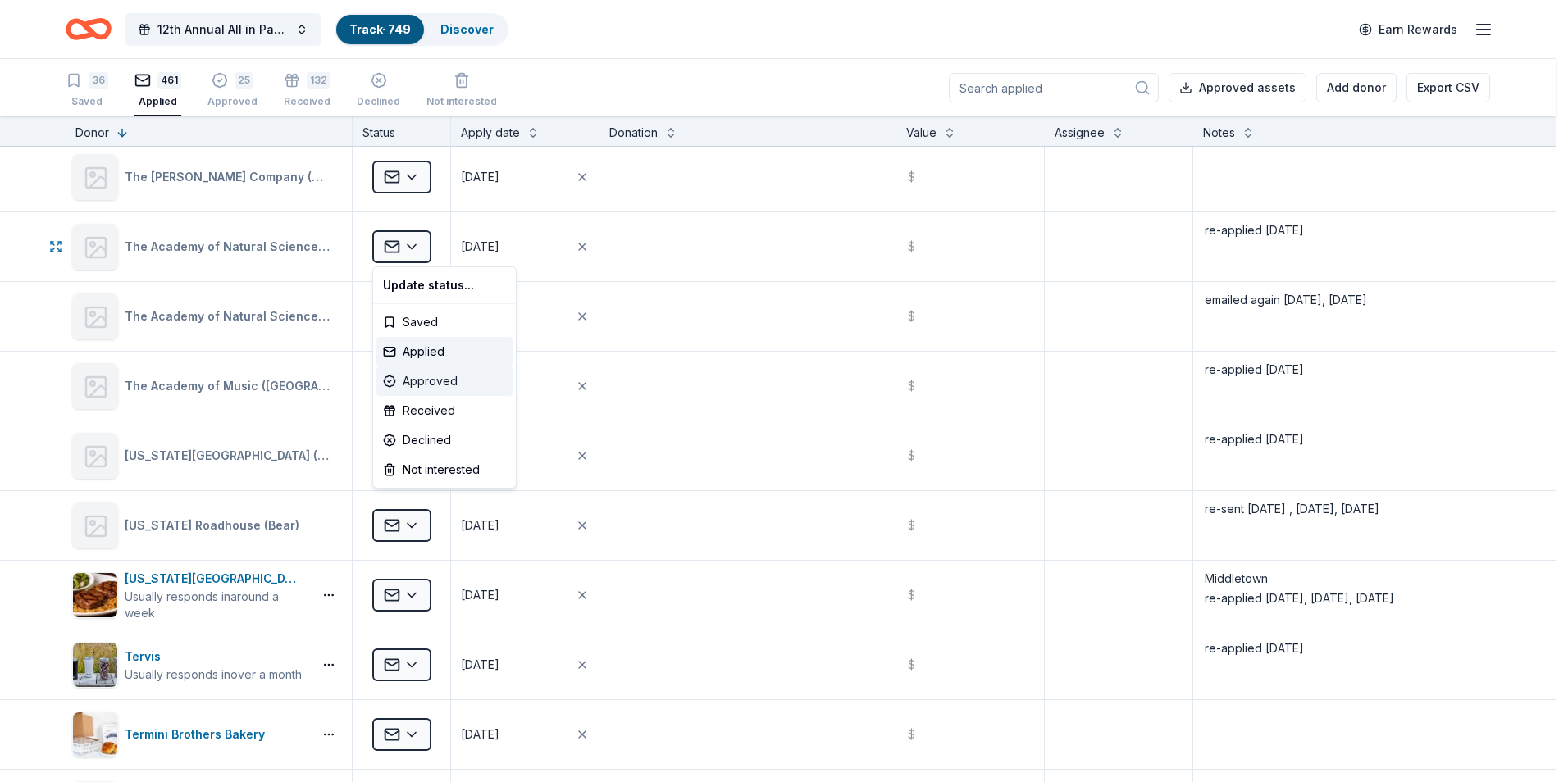
click at [415, 381] on div "Approved" at bounding box center [444, 381] width 136 height 29
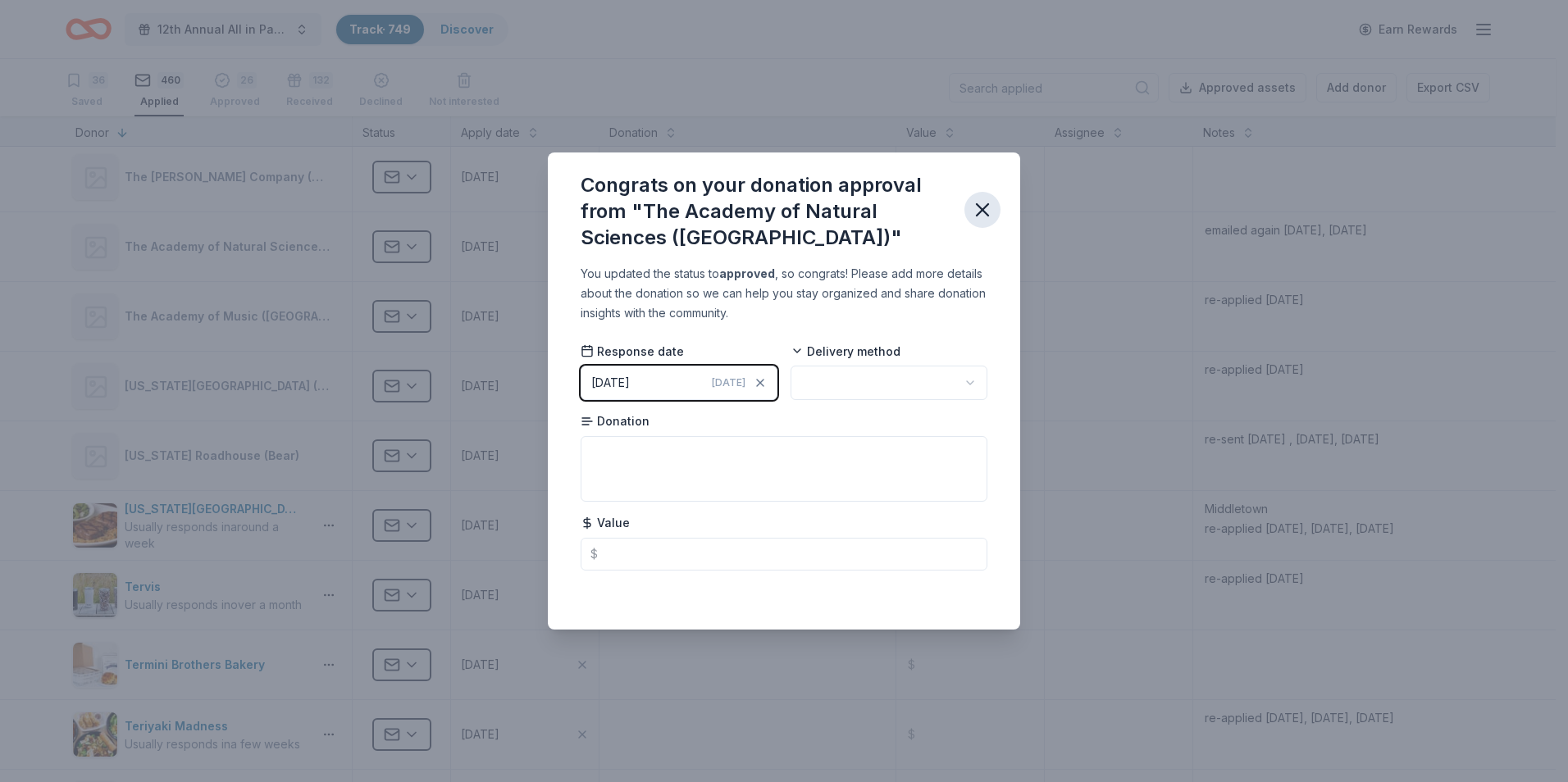
click at [988, 209] on icon "button" at bounding box center [983, 210] width 23 height 23
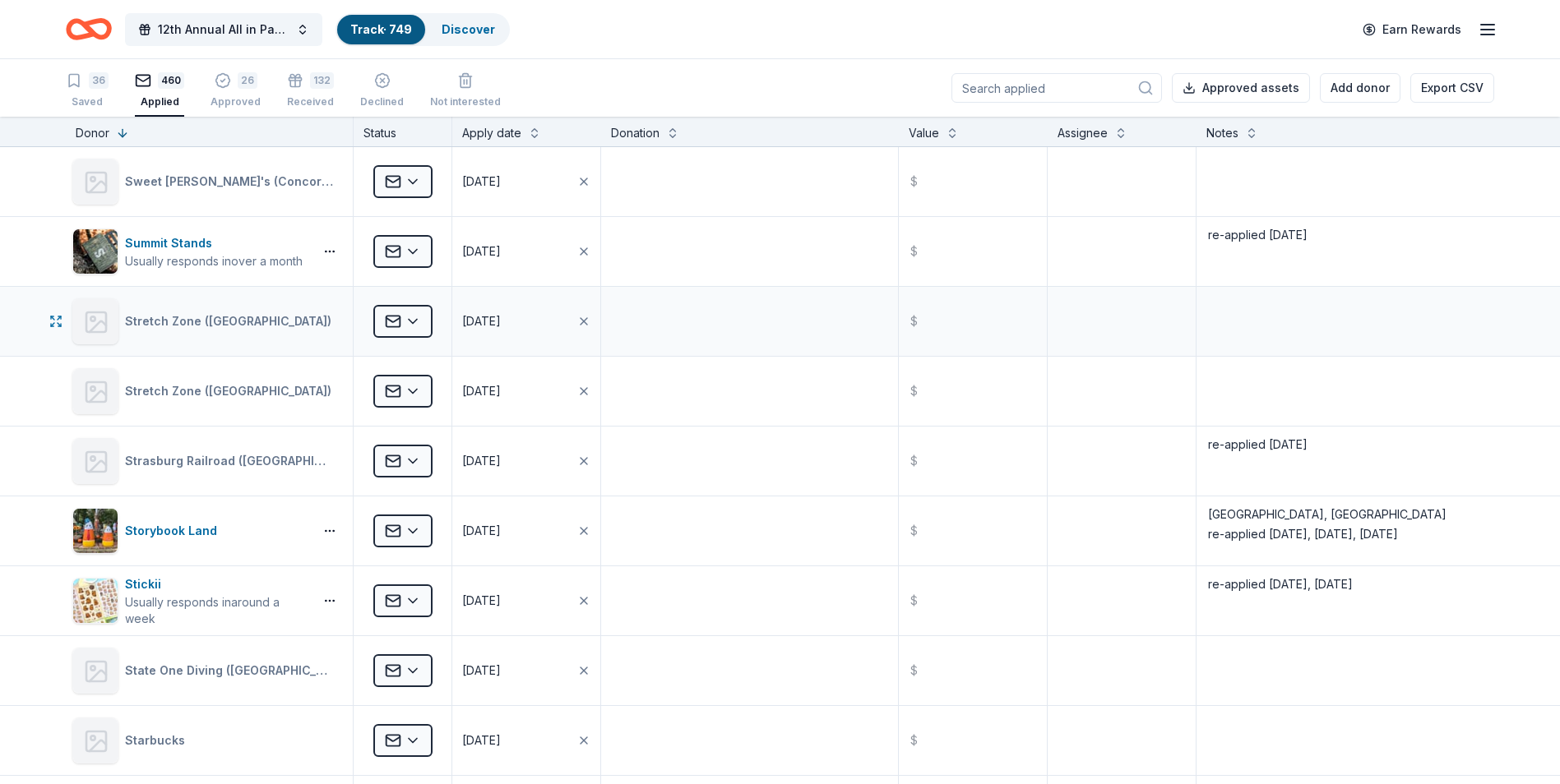
scroll to position [5672, 0]
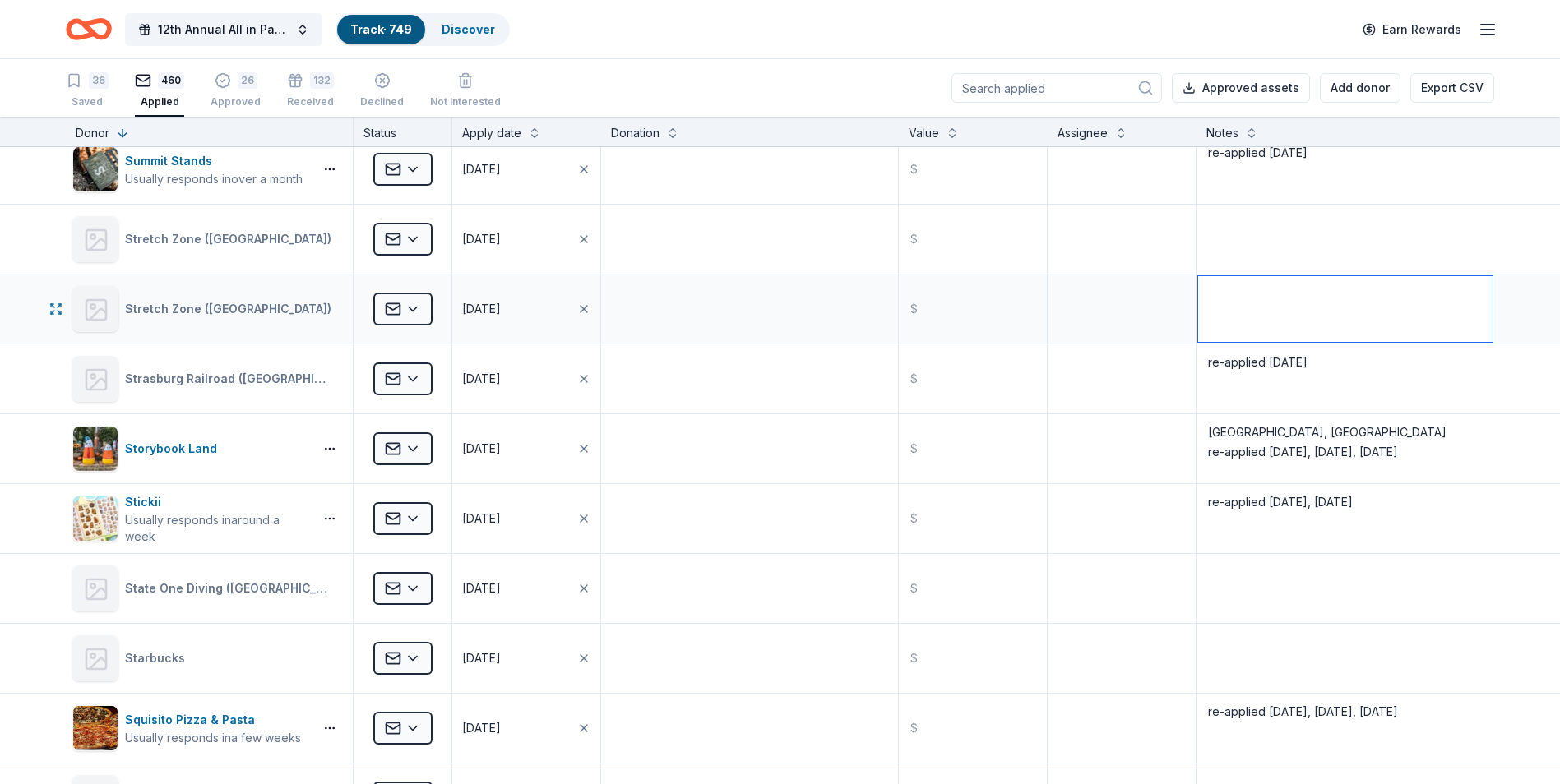
click at [1220, 292] on textarea at bounding box center [1345, 309] width 295 height 66
type textarea "[DATE]"
click at [264, 237] on div "Stretch Zone ([GEOGRAPHIC_DATA])" at bounding box center [206, 239] width 267 height 46
click at [413, 242] on html "12th Annual All in Paddle Raffle Track · 749 Discover Earn Rewards 36 Saved 460…" at bounding box center [780, 392] width 1560 height 784
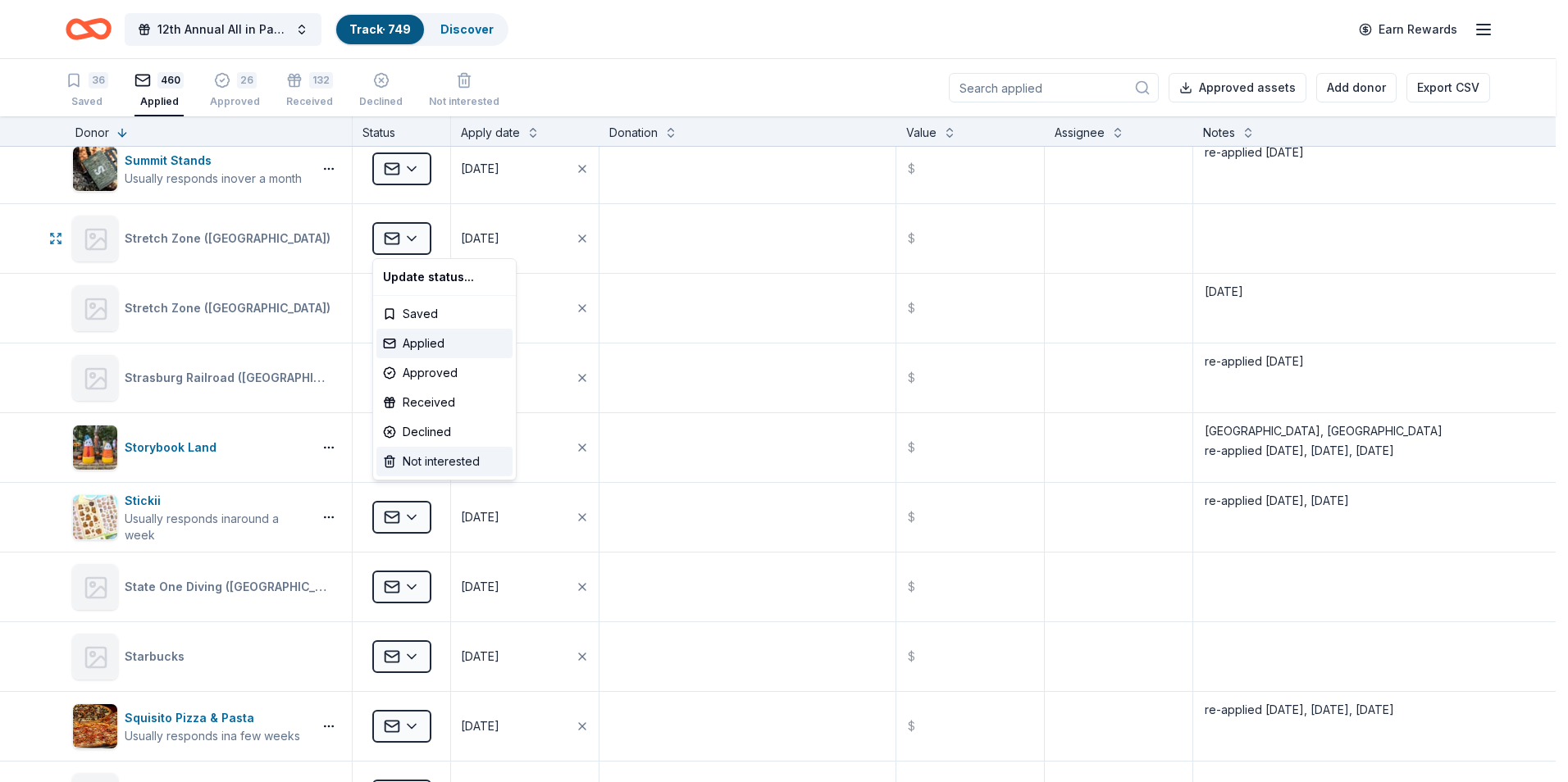
click at [428, 466] on div "Not interested" at bounding box center [444, 461] width 136 height 29
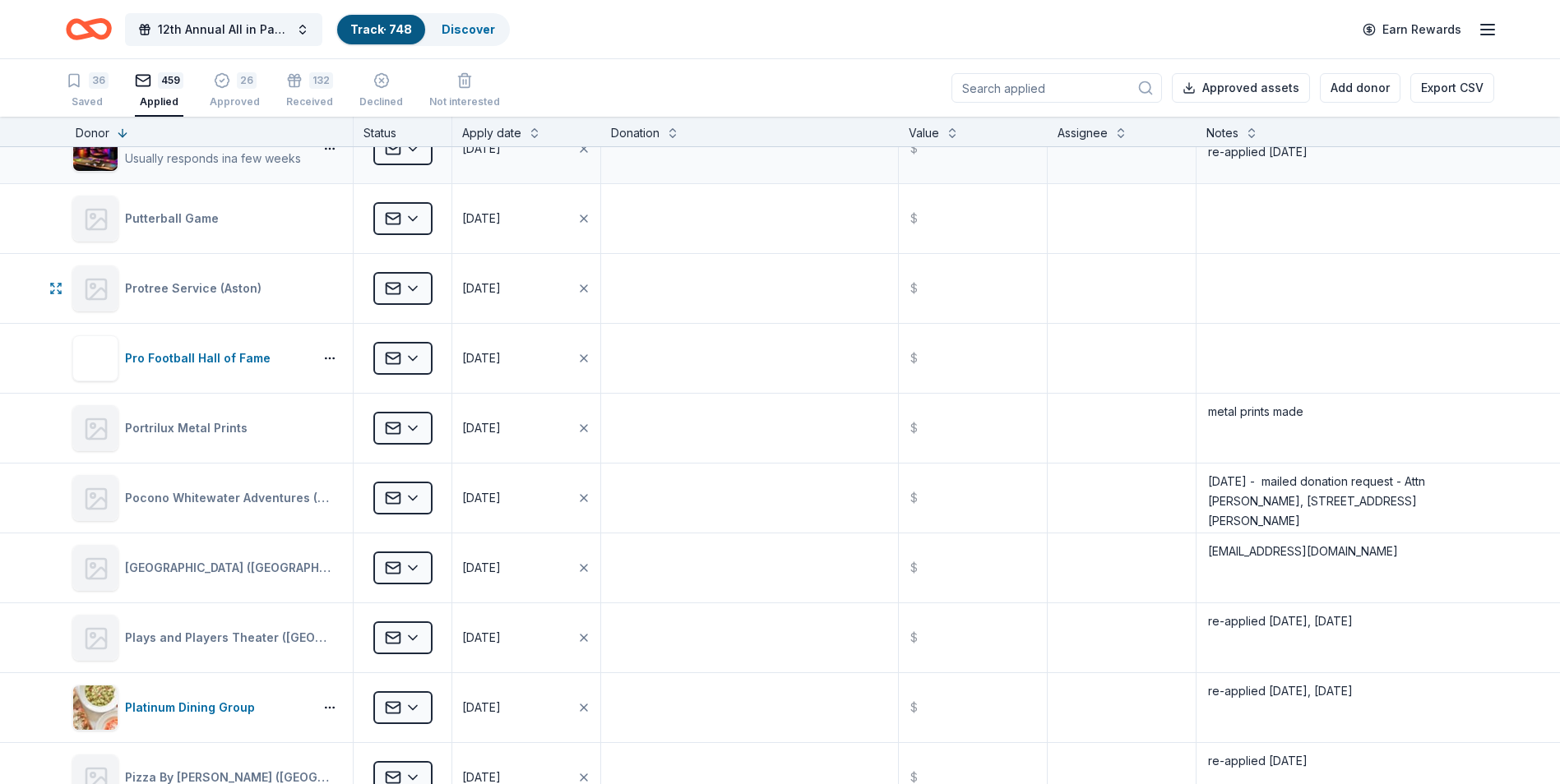
scroll to position [10358, 0]
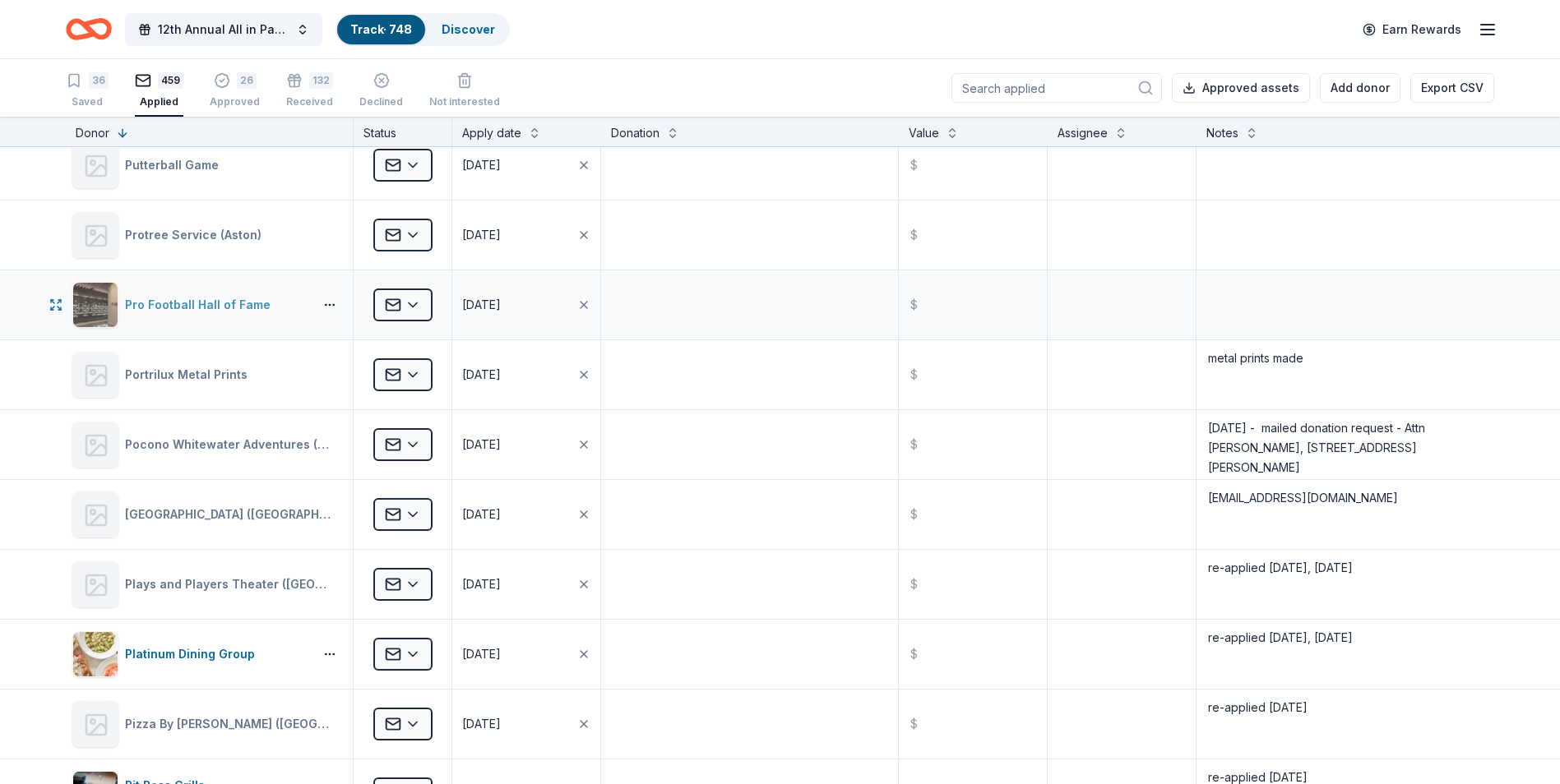
click at [168, 303] on div "Pro Football Hall of Fame" at bounding box center [200, 305] width 152 height 20
click at [1242, 287] on textarea at bounding box center [1345, 305] width 295 height 66
type textarea "re-applied [DATE]"
click at [1340, 247] on textarea at bounding box center [1345, 235] width 295 height 66
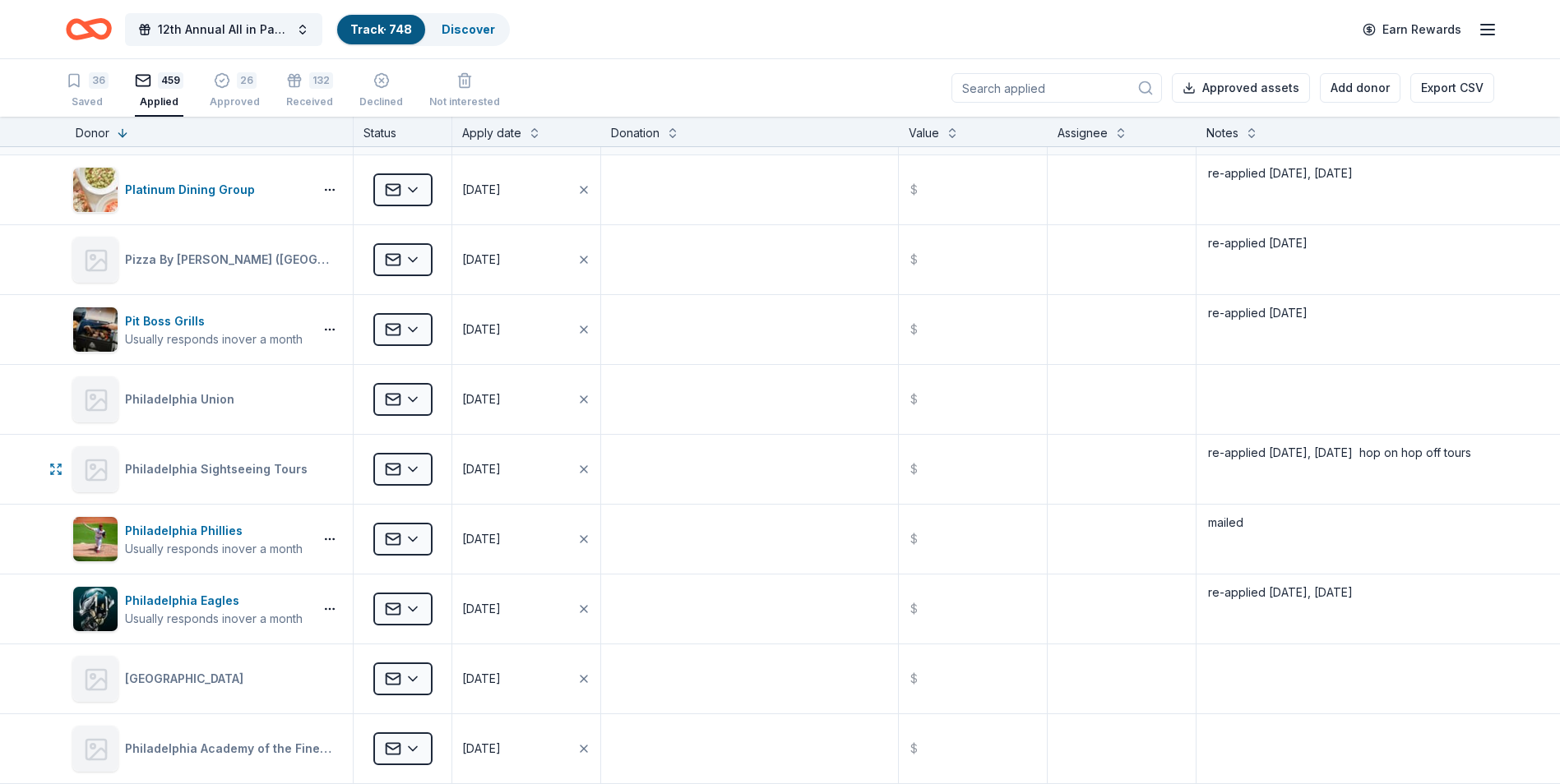
scroll to position [10851, 0]
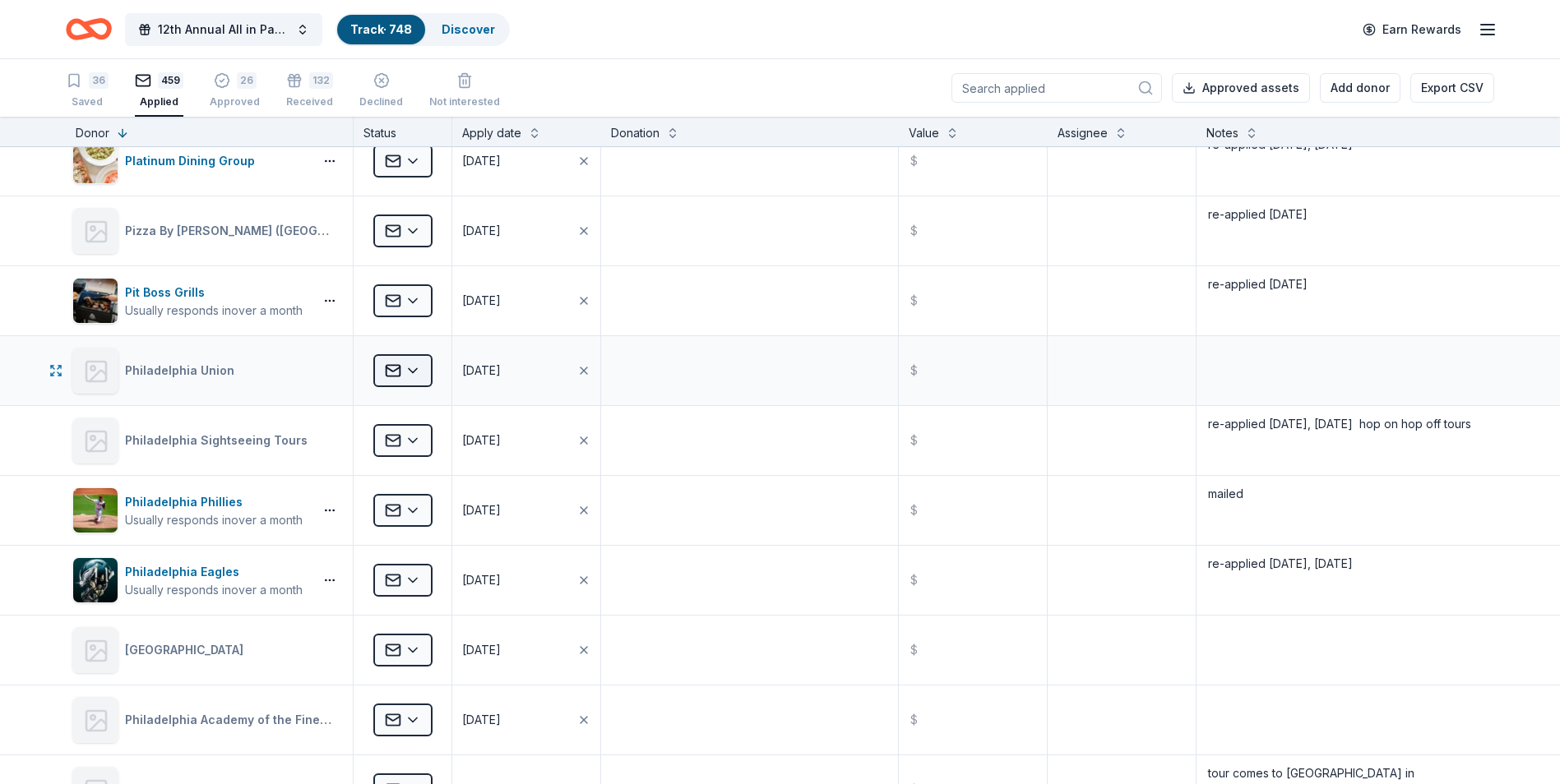
click at [415, 371] on html "12th Annual All in Paddle Raffle Track · 748 Discover Earn Rewards 36 Saved 459…" at bounding box center [780, 392] width 1560 height 784
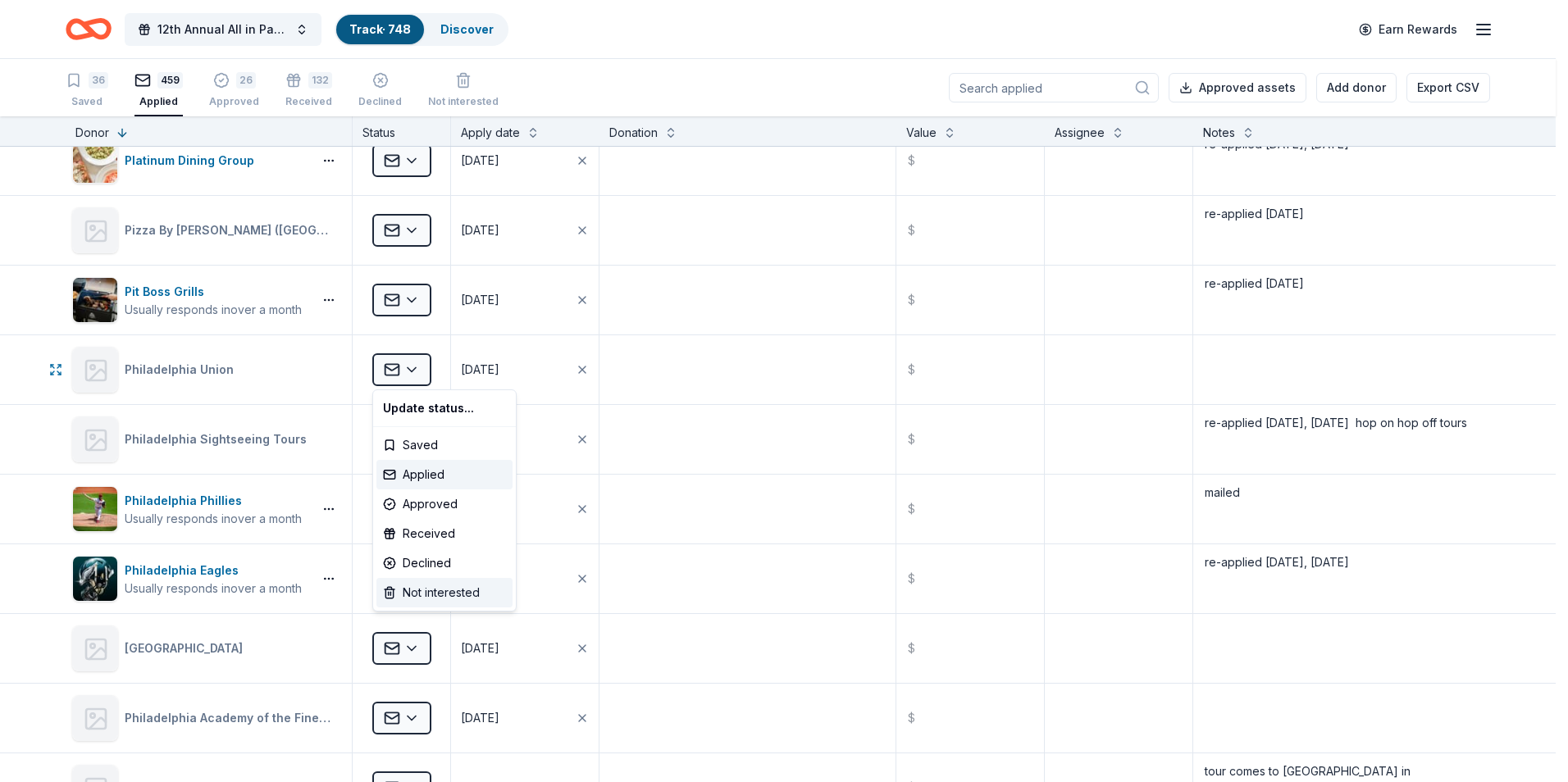
click at [424, 596] on div "Not interested" at bounding box center [444, 592] width 136 height 29
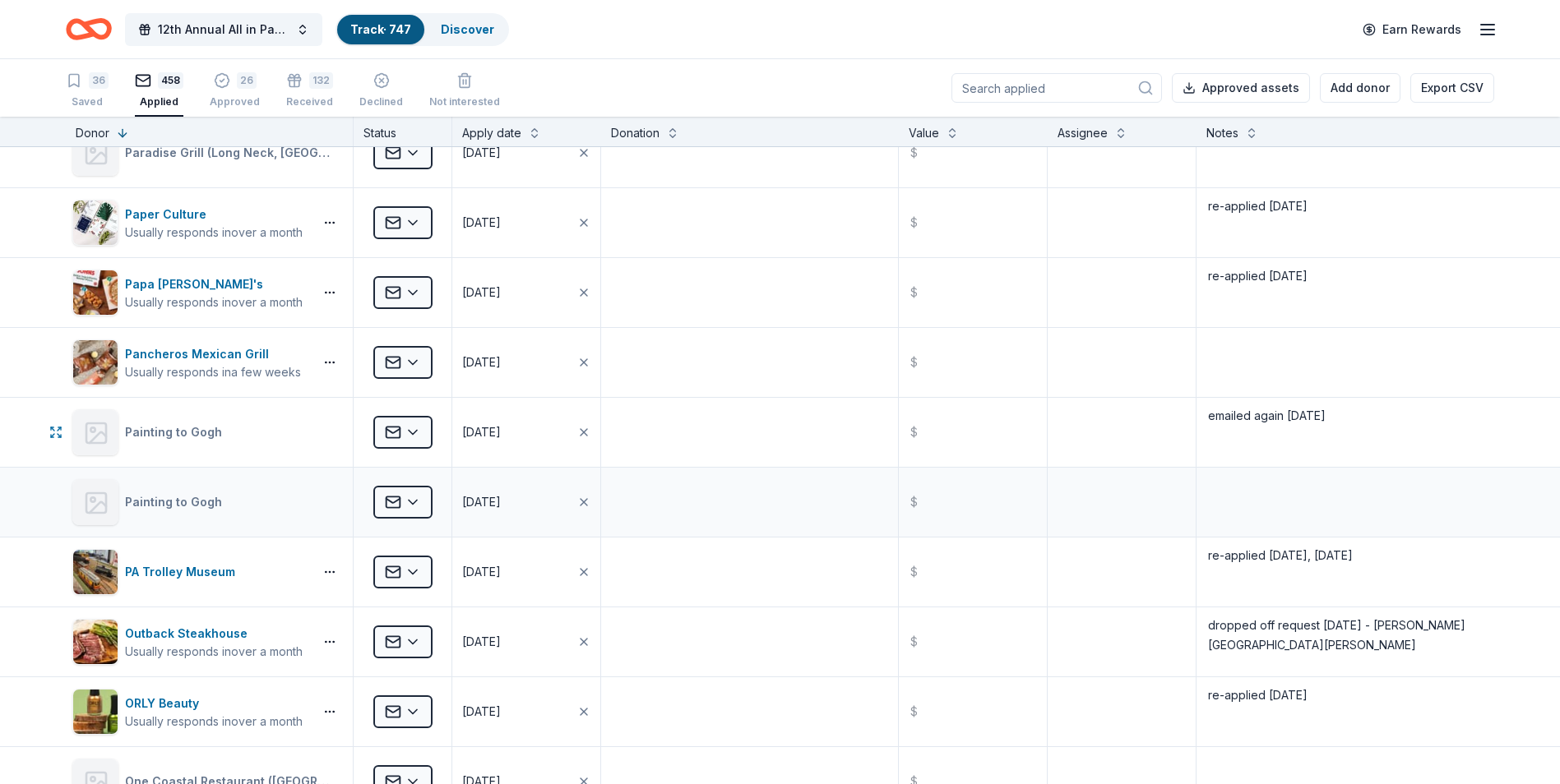
scroll to position [11919, 0]
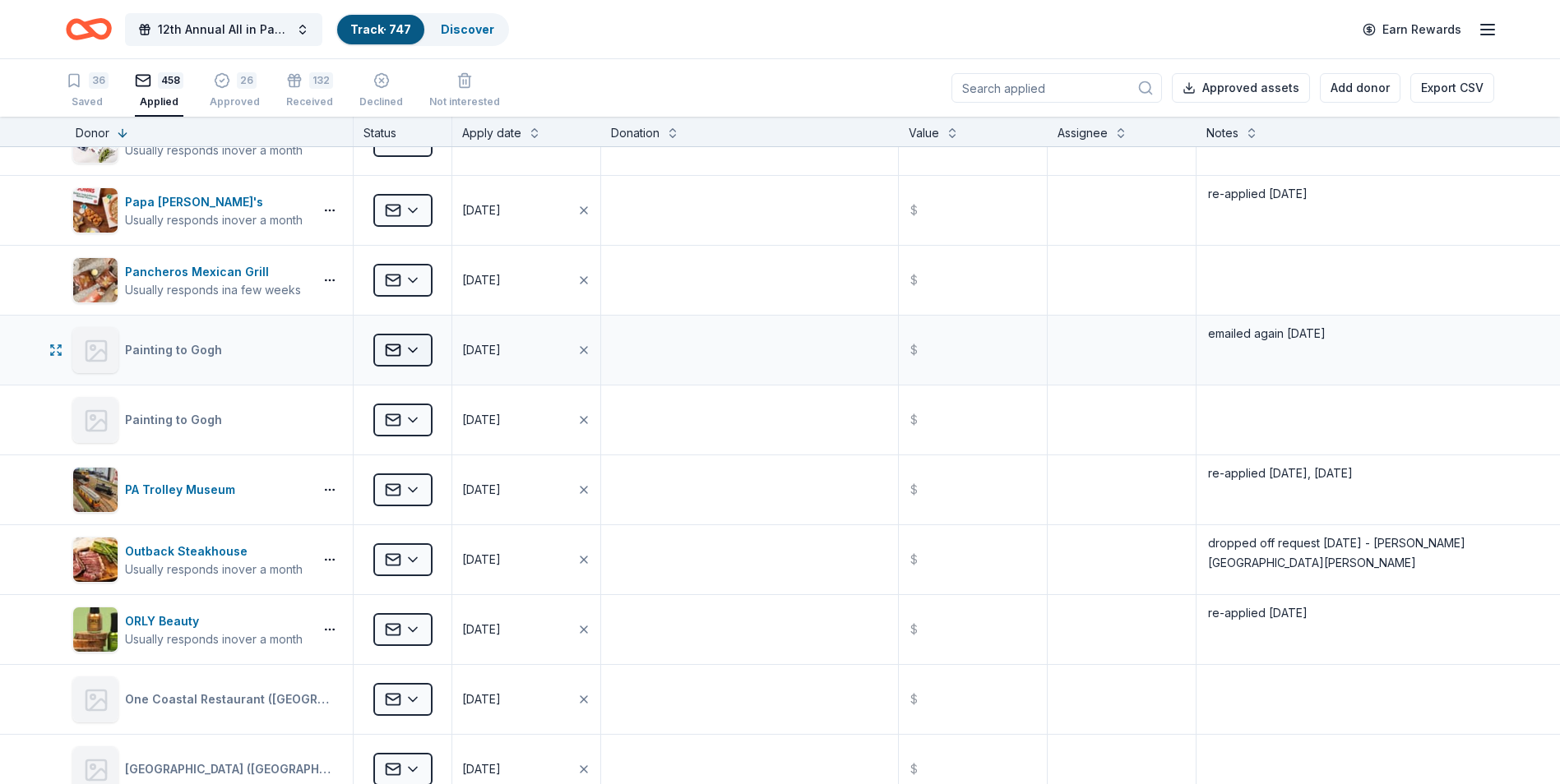
click at [407, 349] on html "12th Annual All in Paddle Raffle Track · 747 Discover Earn Rewards 36 Saved 458…" at bounding box center [780, 392] width 1560 height 784
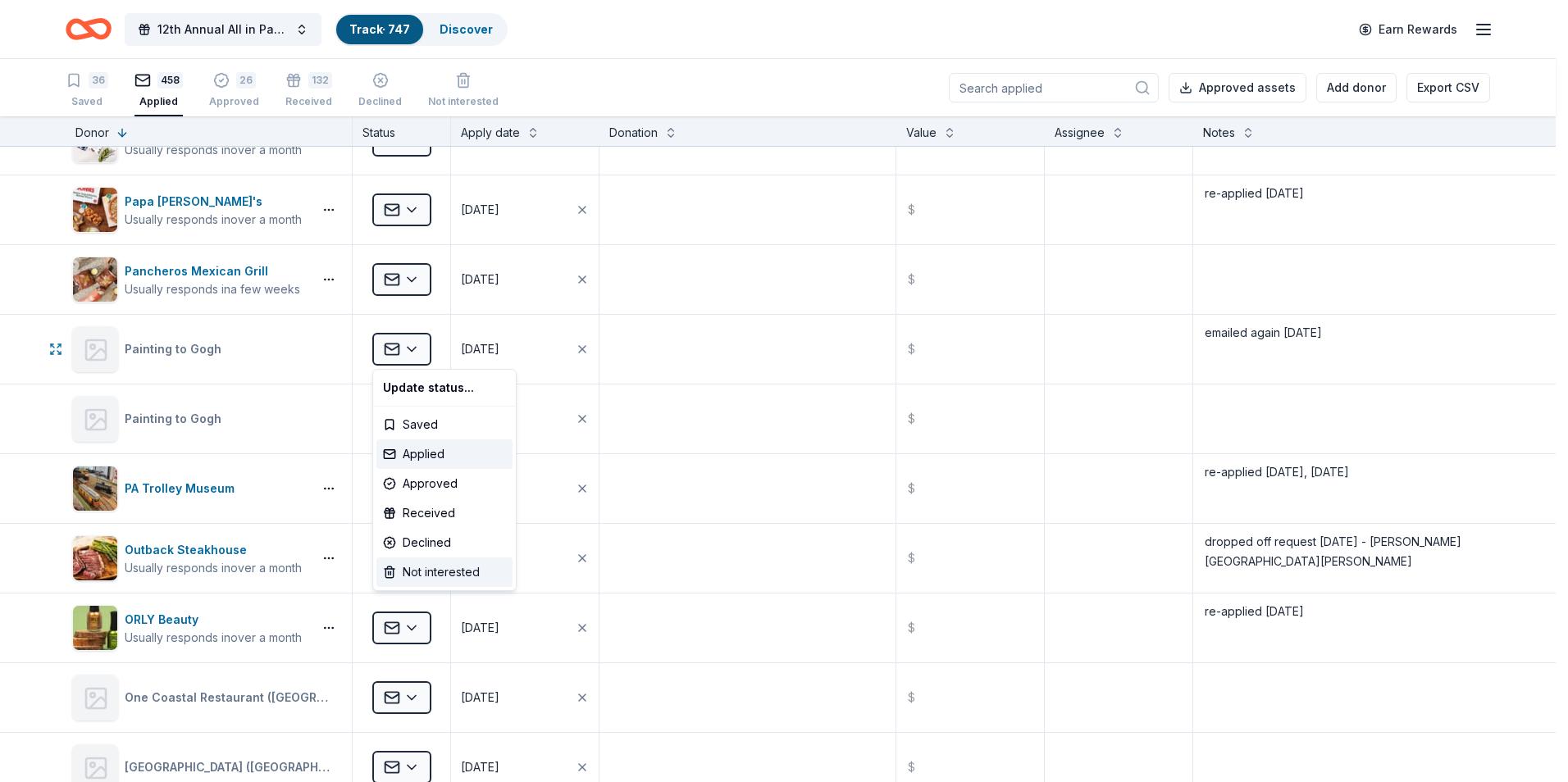
click at [435, 574] on div "Not interested" at bounding box center [444, 572] width 136 height 29
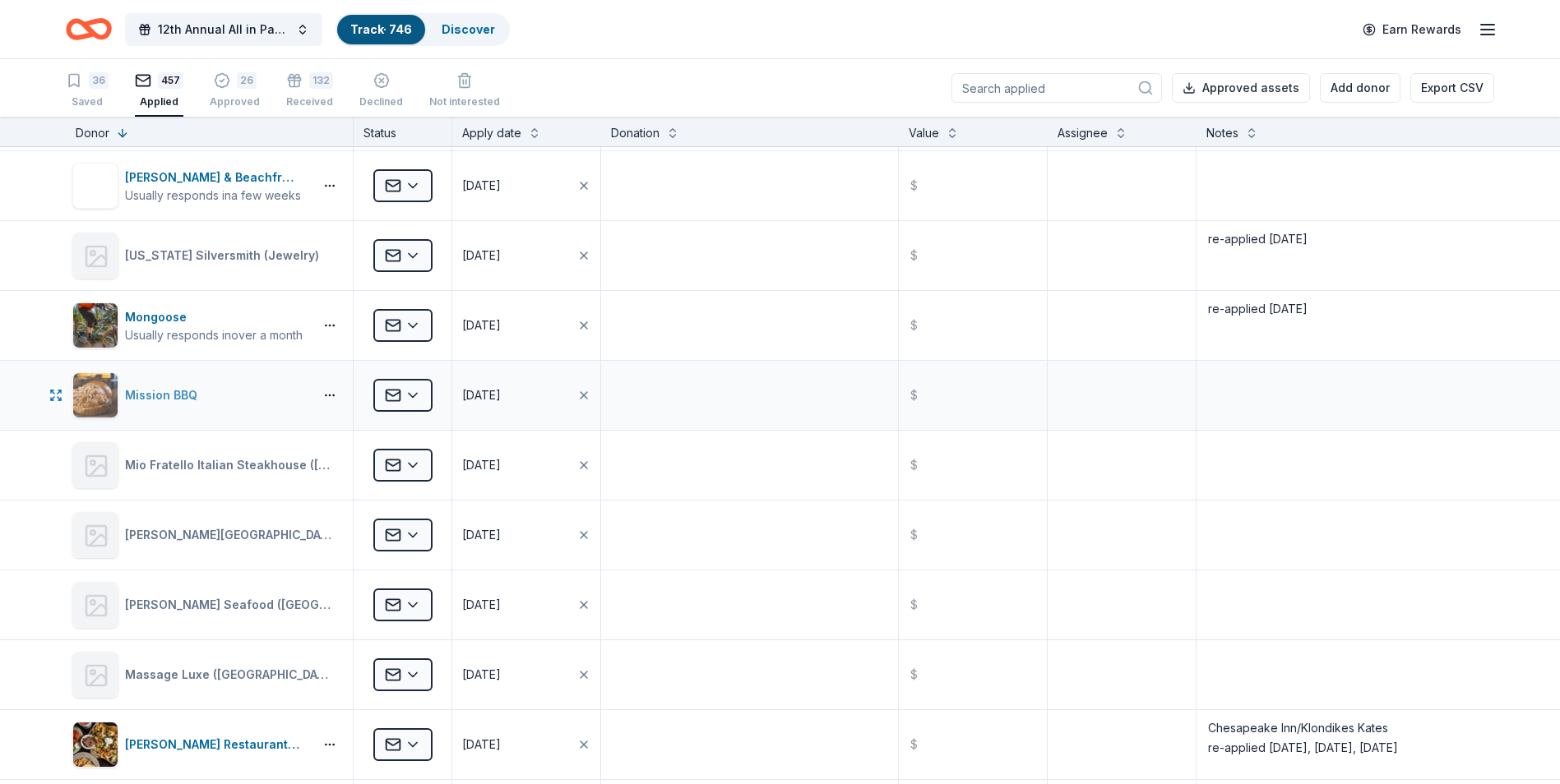
scroll to position [13564, 0]
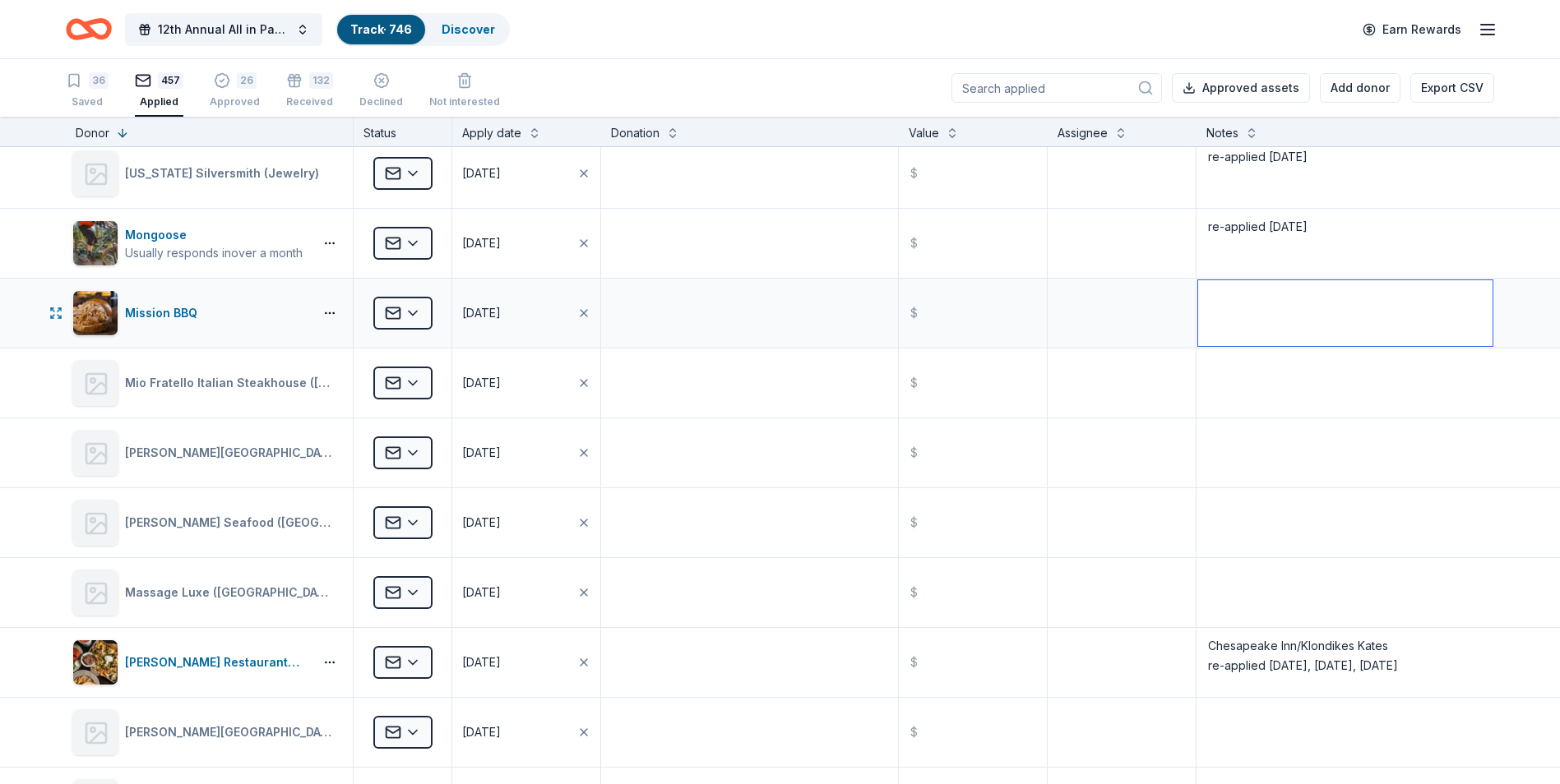
click at [1242, 296] on textarea at bounding box center [1345, 313] width 295 height 66
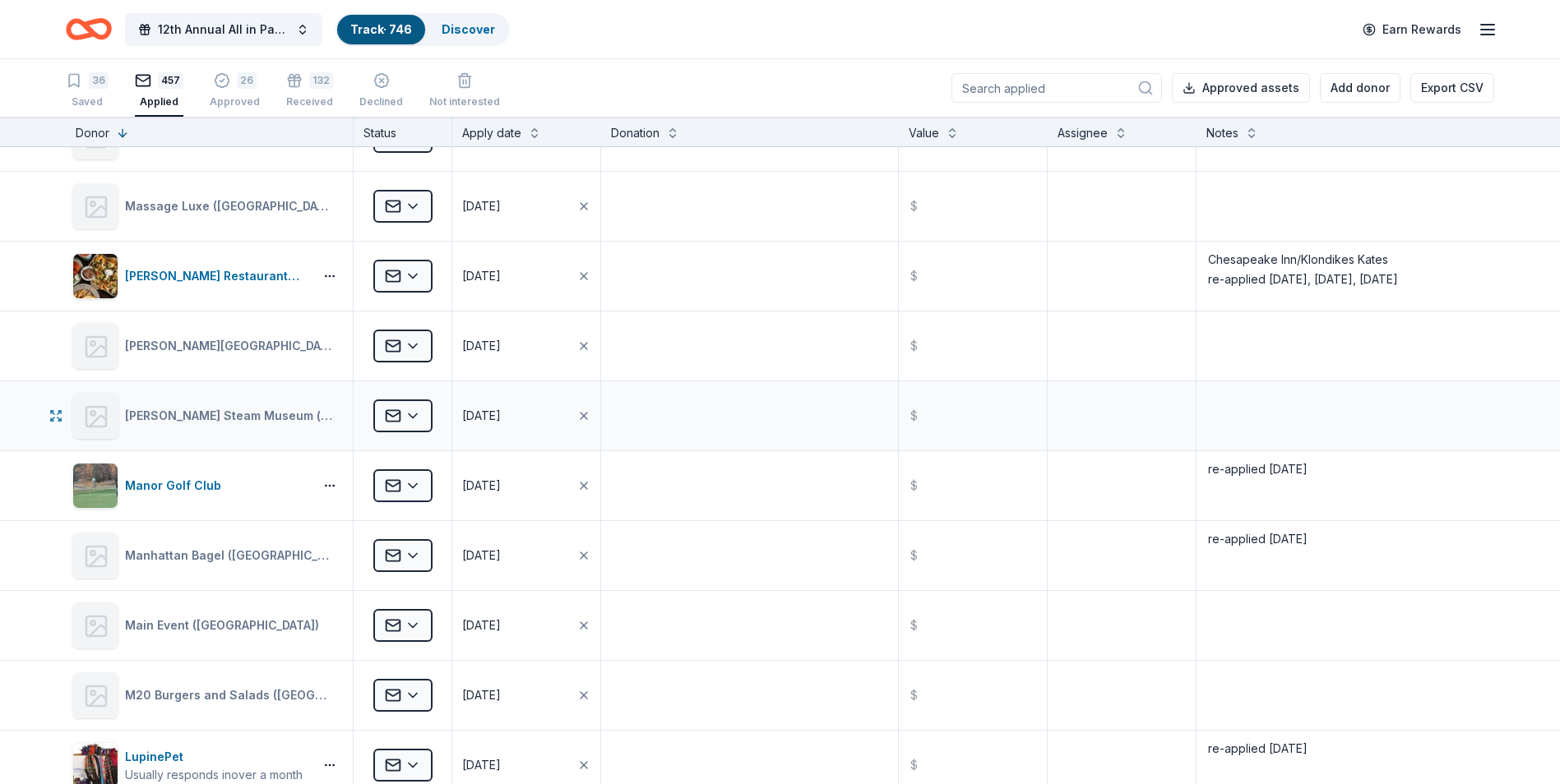
scroll to position [13975, 0]
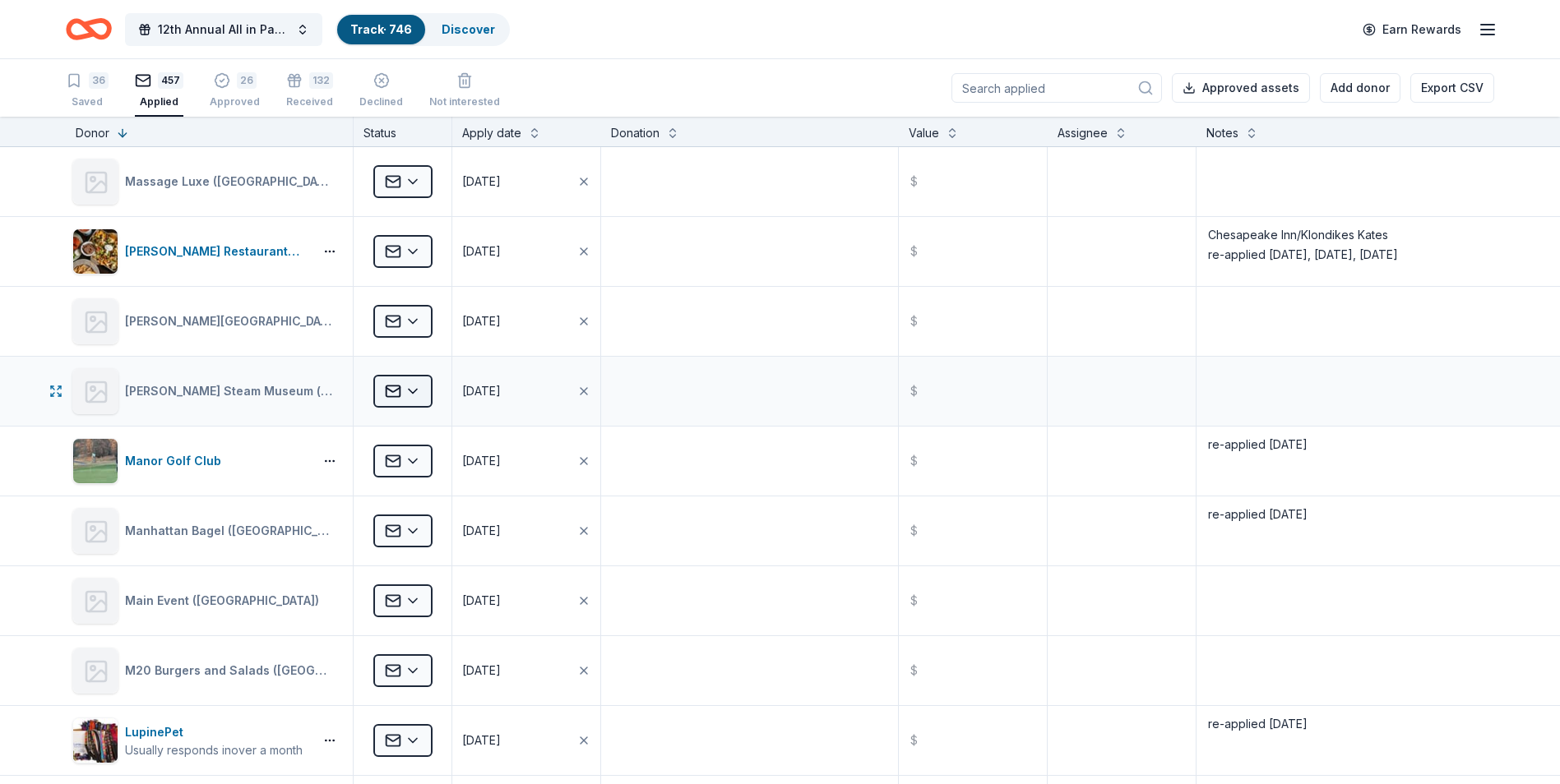
type textarea "emailed [PERSON_NAME] [DATE]"
click at [411, 394] on html "12th Annual All in Paddle Raffle Track · 746 Discover Earn Rewards 36 Saved 457…" at bounding box center [780, 392] width 1560 height 784
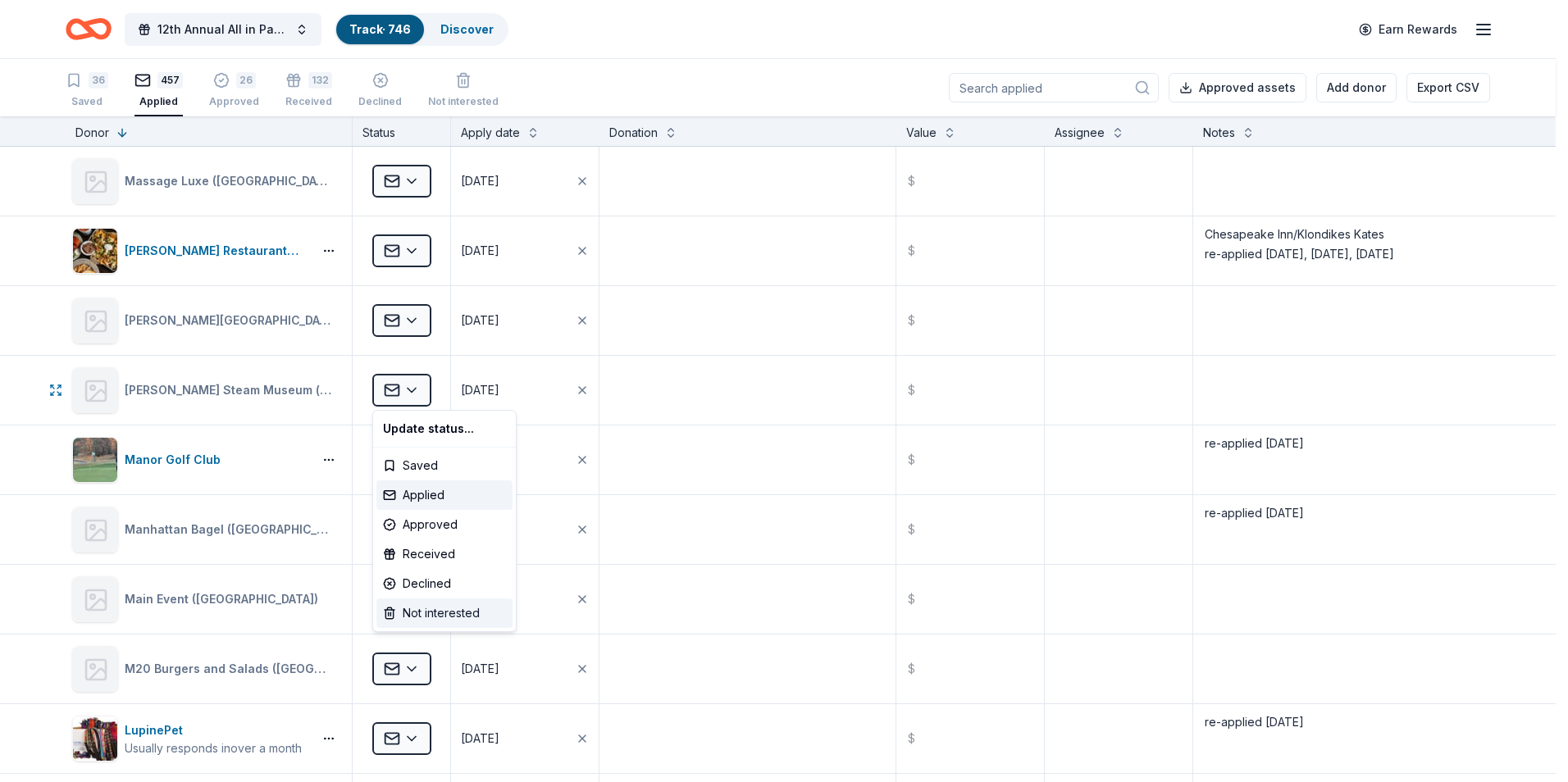
click at [446, 620] on div "Not interested" at bounding box center [444, 612] width 136 height 29
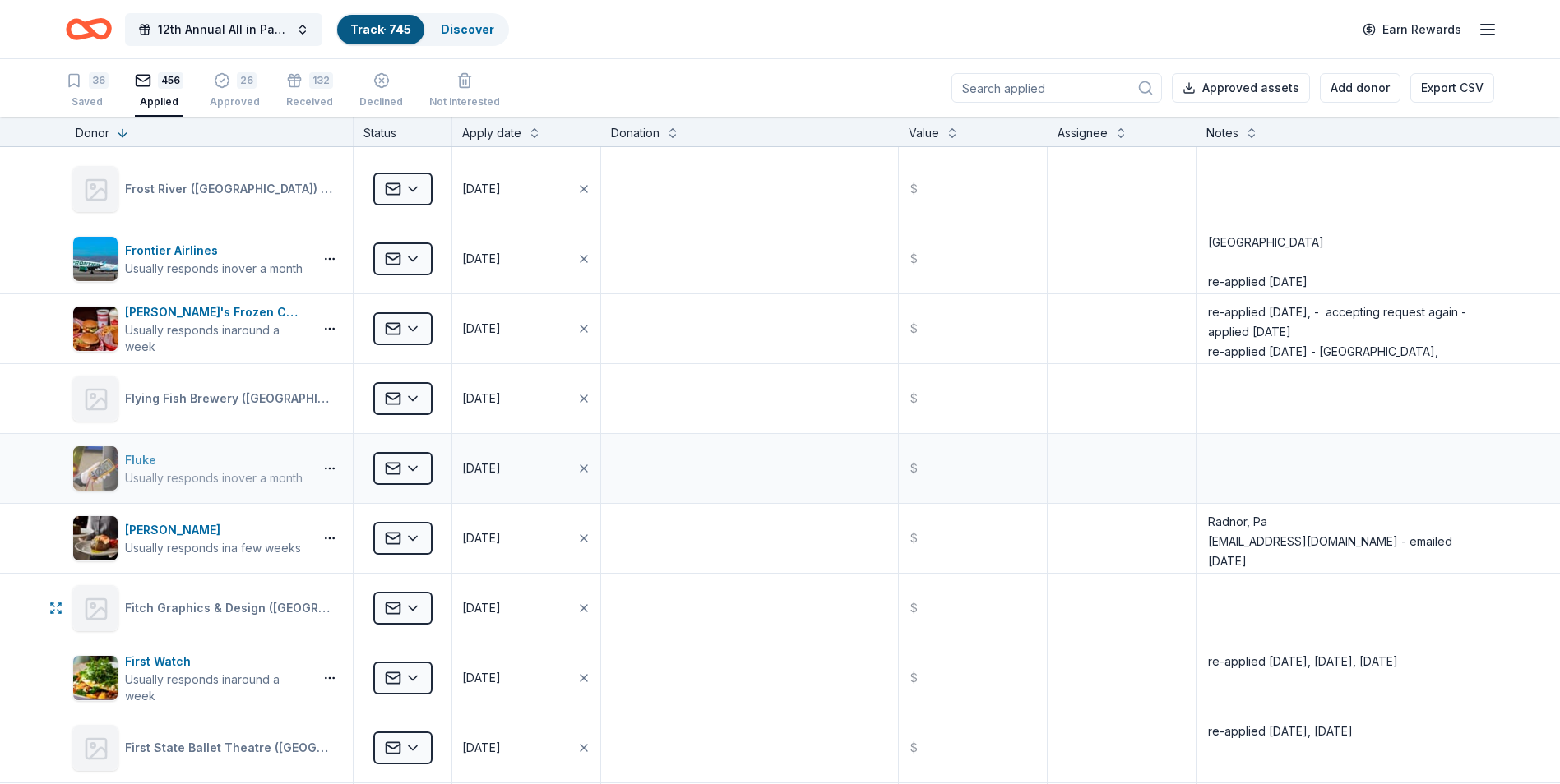
scroll to position [21373, 0]
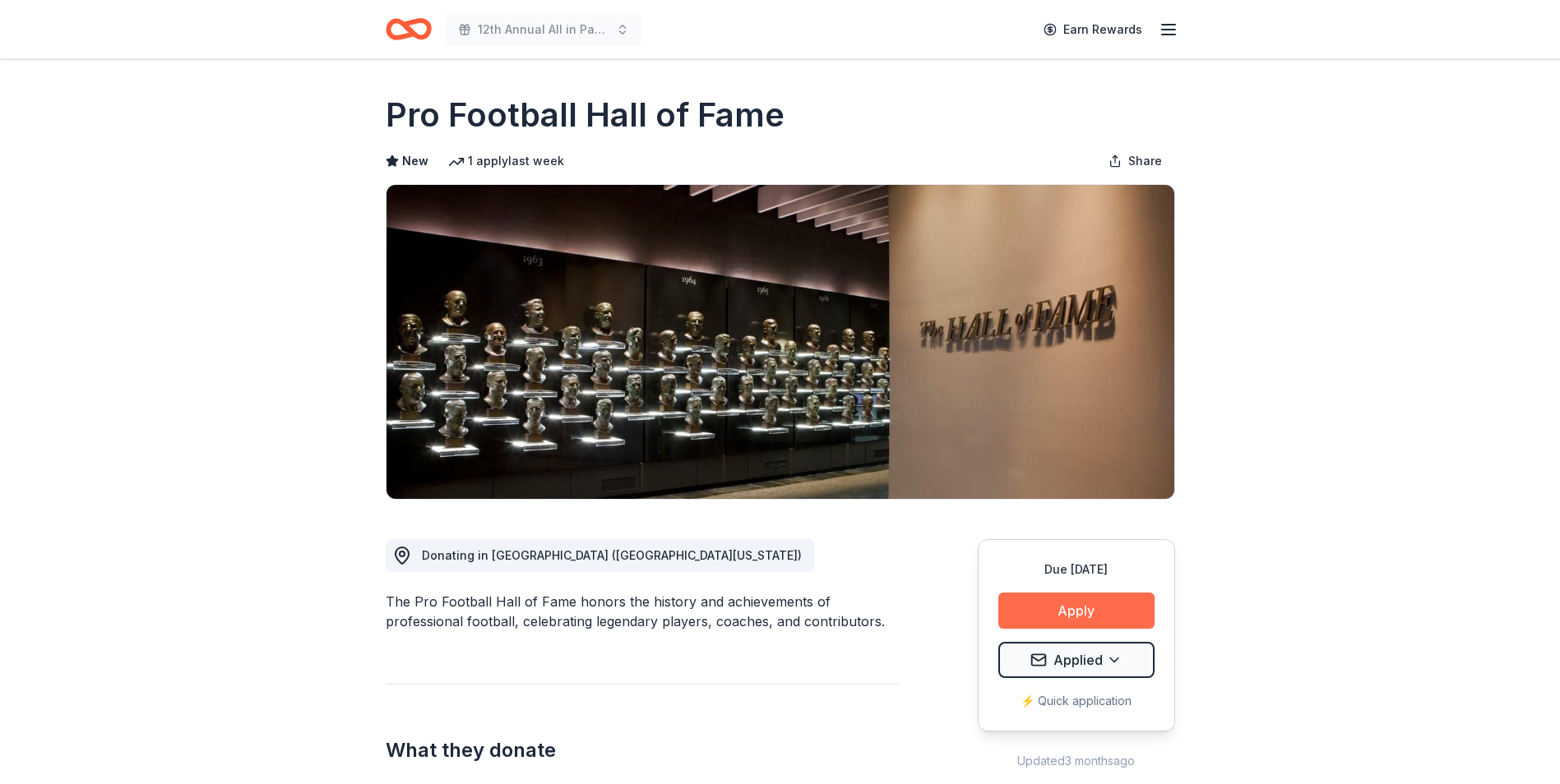
click at [1077, 613] on button "Apply" at bounding box center [1077, 610] width 157 height 36
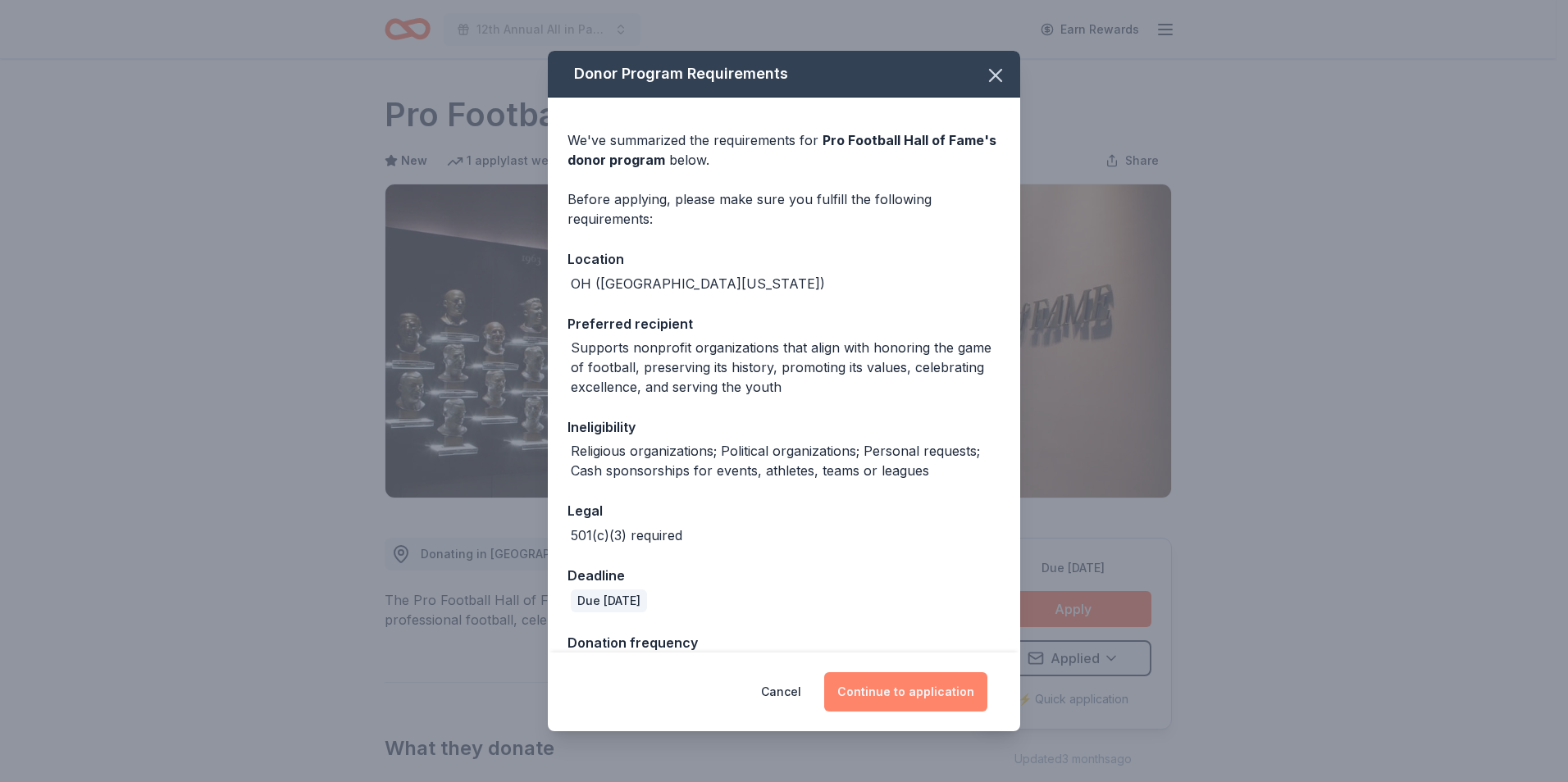
click at [899, 688] on button "Continue to application" at bounding box center [906, 691] width 163 height 39
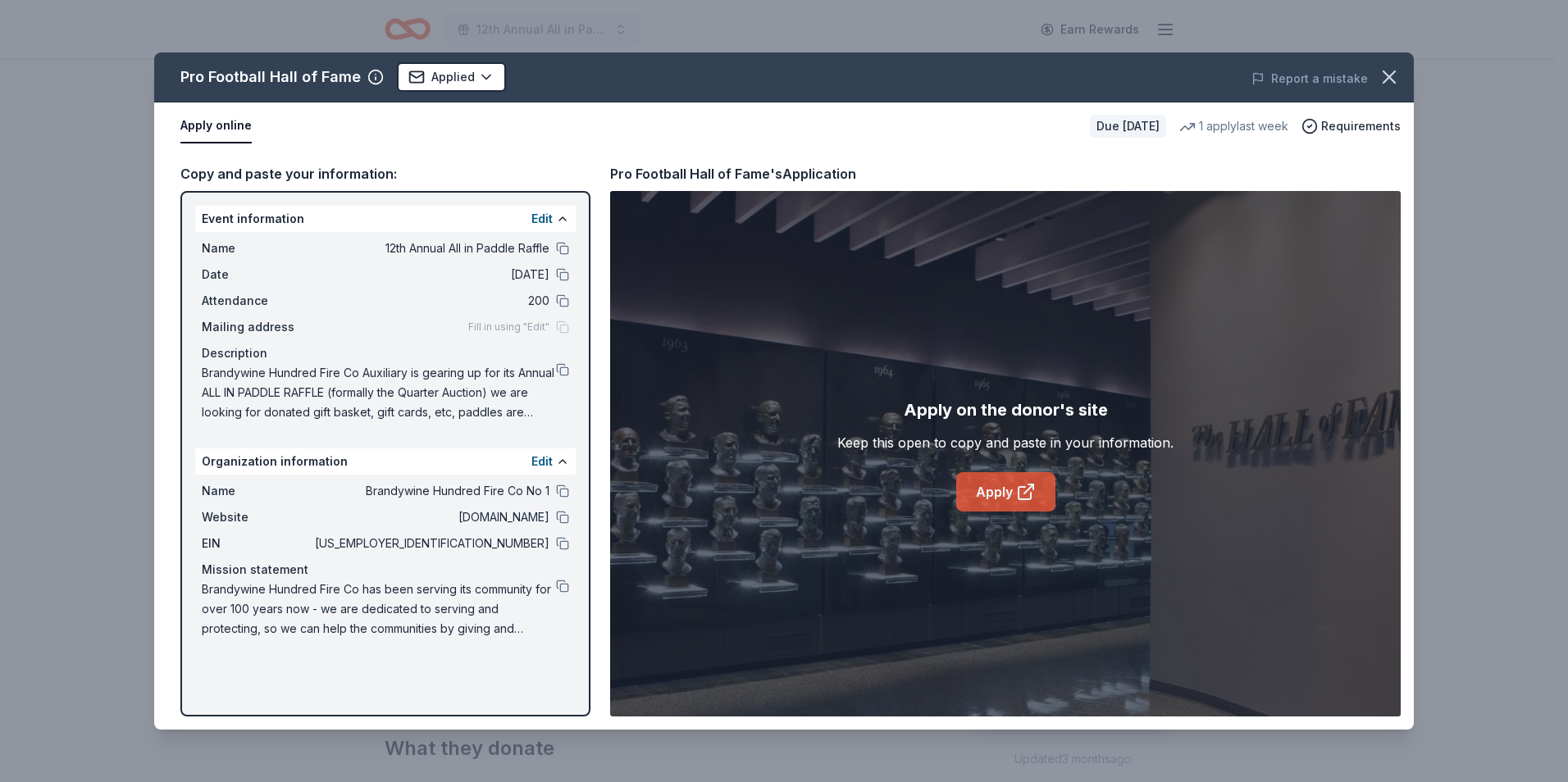
click at [994, 491] on link "Apply" at bounding box center [1006, 492] width 99 height 39
click at [560, 372] on button at bounding box center [562, 369] width 13 height 13
click at [1004, 489] on link "Apply" at bounding box center [1006, 492] width 99 height 39
